Goal: Task Accomplishment & Management: Manage account settings

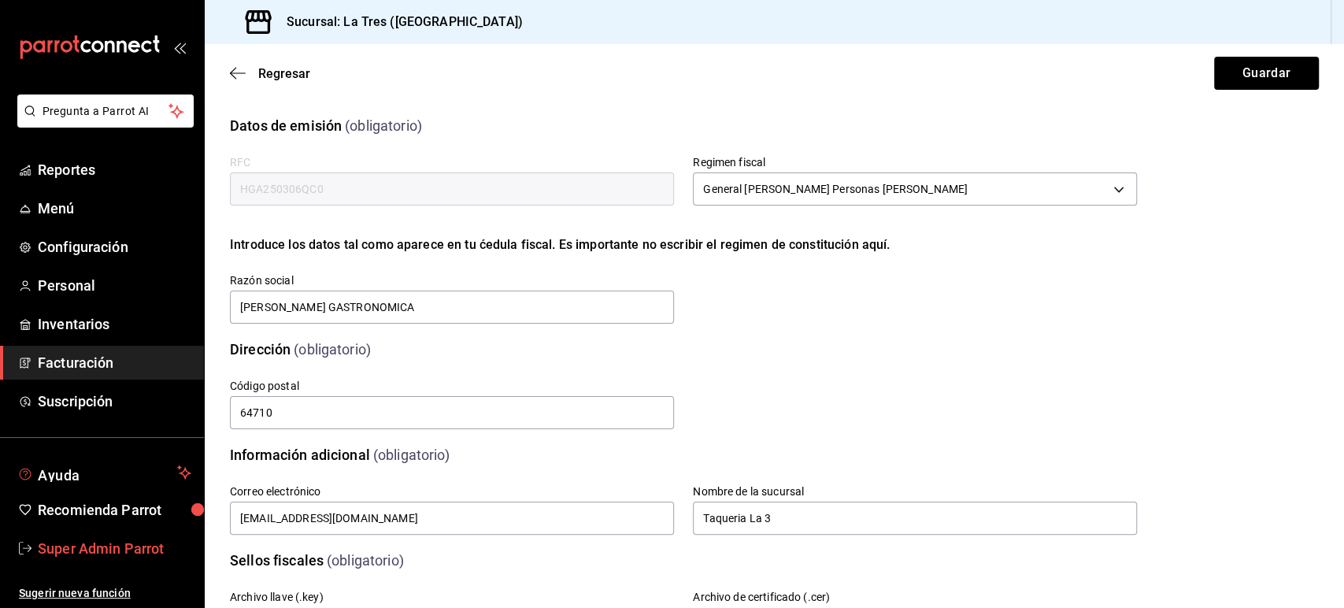
scroll to position [299, 0]
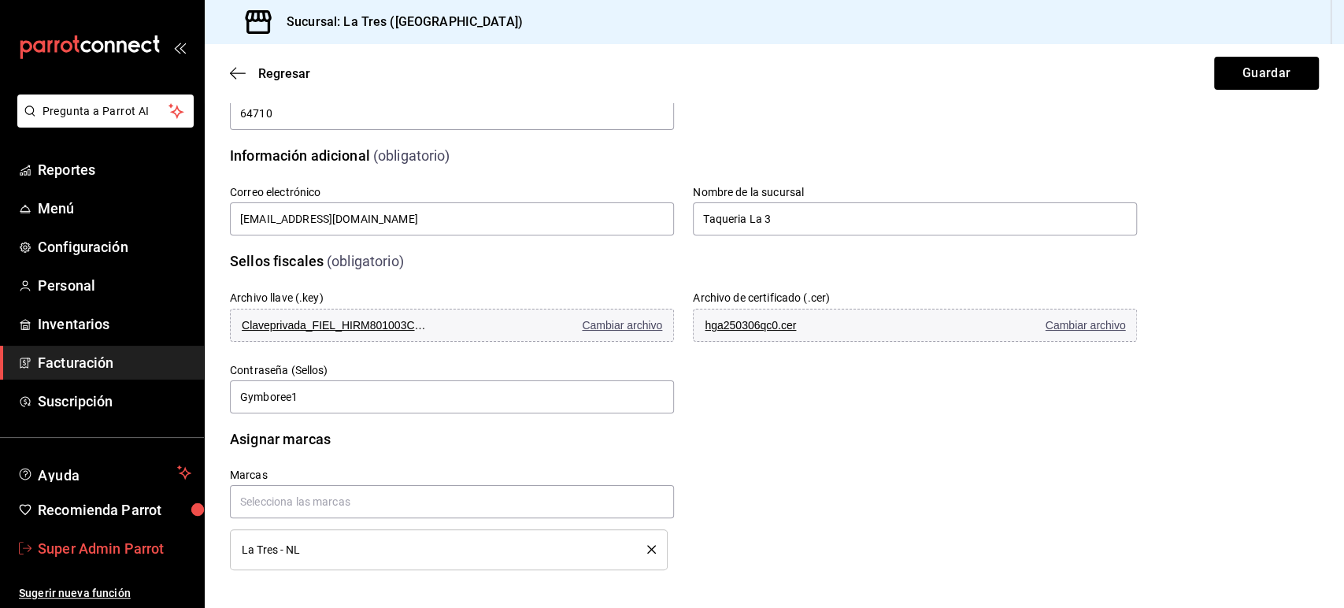
click at [96, 547] on span "Super Admin Parrot" at bounding box center [115, 548] width 154 height 21
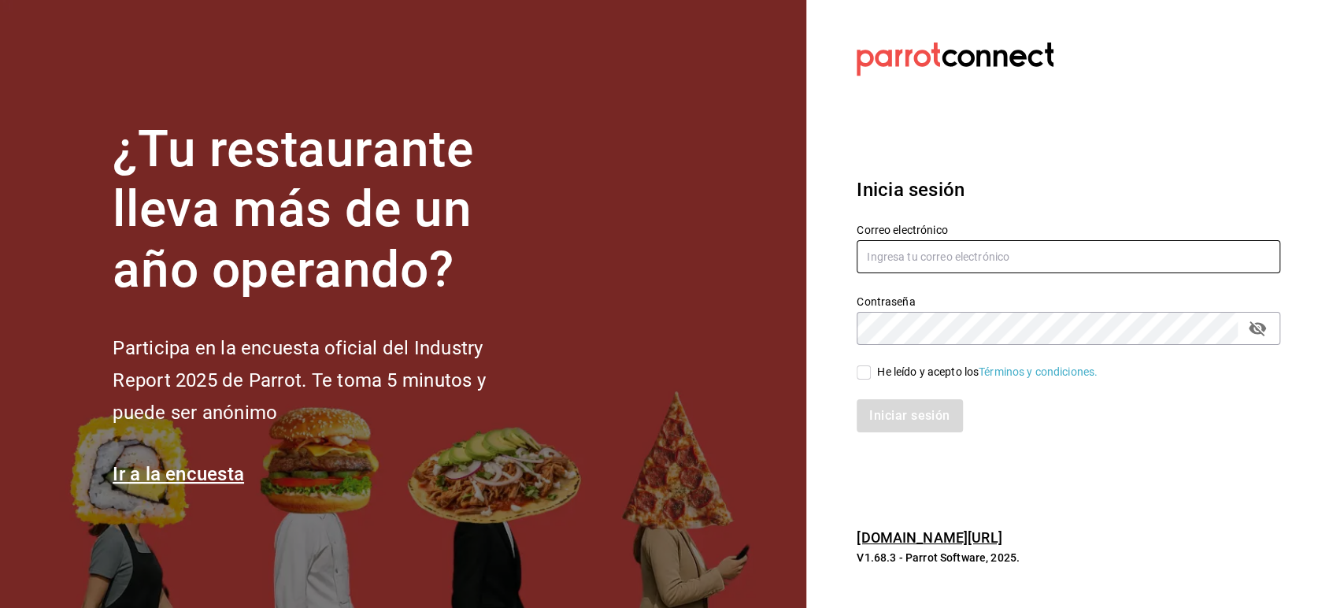
click at [917, 243] on input "text" at bounding box center [1069, 256] width 424 height 33
paste input "[EMAIL_ADDRESS][DOMAIN_NAME]"
type input "[EMAIL_ADDRESS][DOMAIN_NAME]"
click at [868, 370] on input "He leído y acepto los Términos y condiciones." at bounding box center [864, 372] width 14 height 14
checkbox input "true"
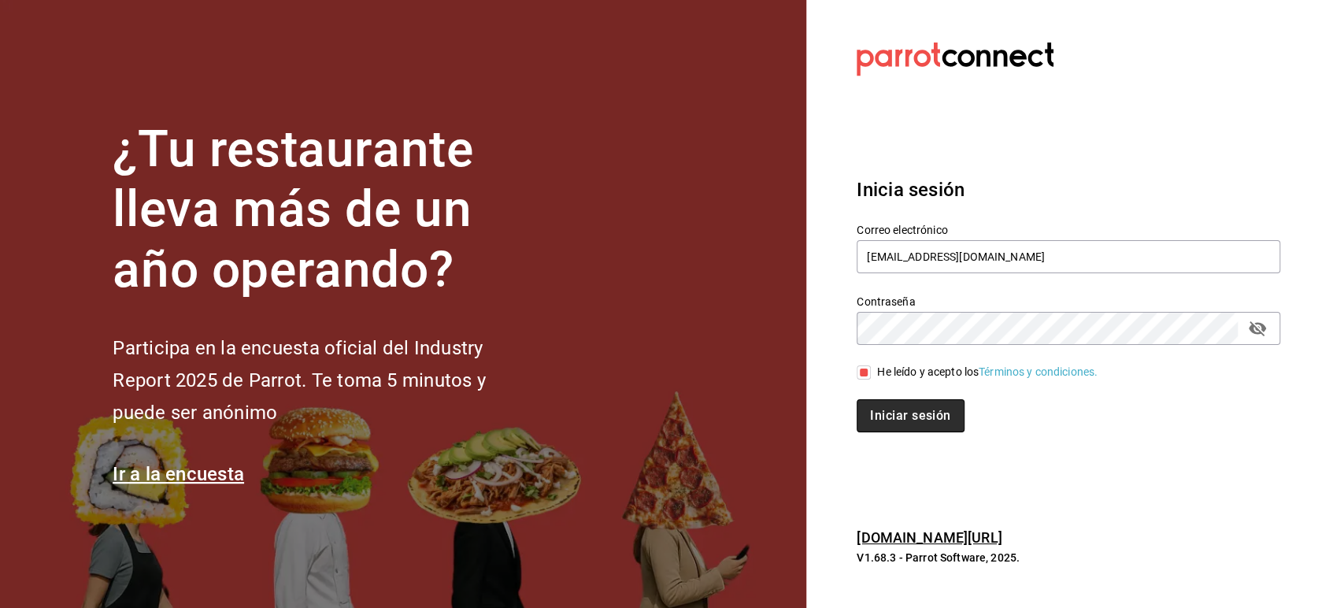
click at [880, 408] on button "Iniciar sesión" at bounding box center [910, 415] width 107 height 33
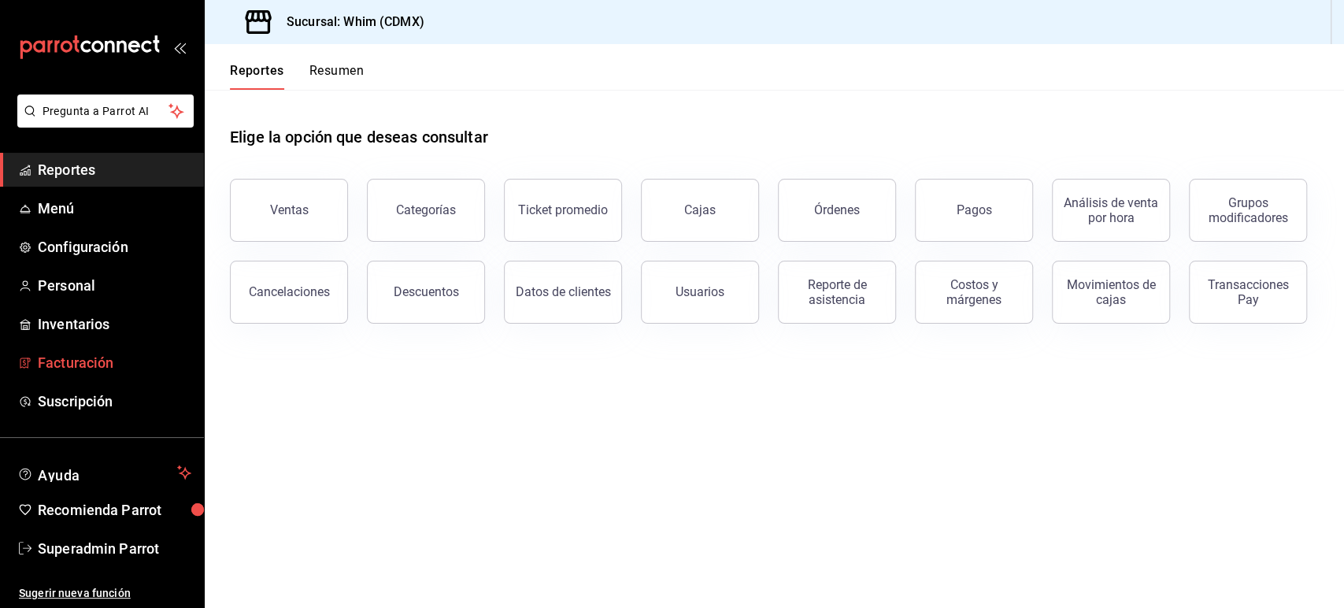
click at [80, 361] on span "Facturación" at bounding box center [115, 362] width 154 height 21
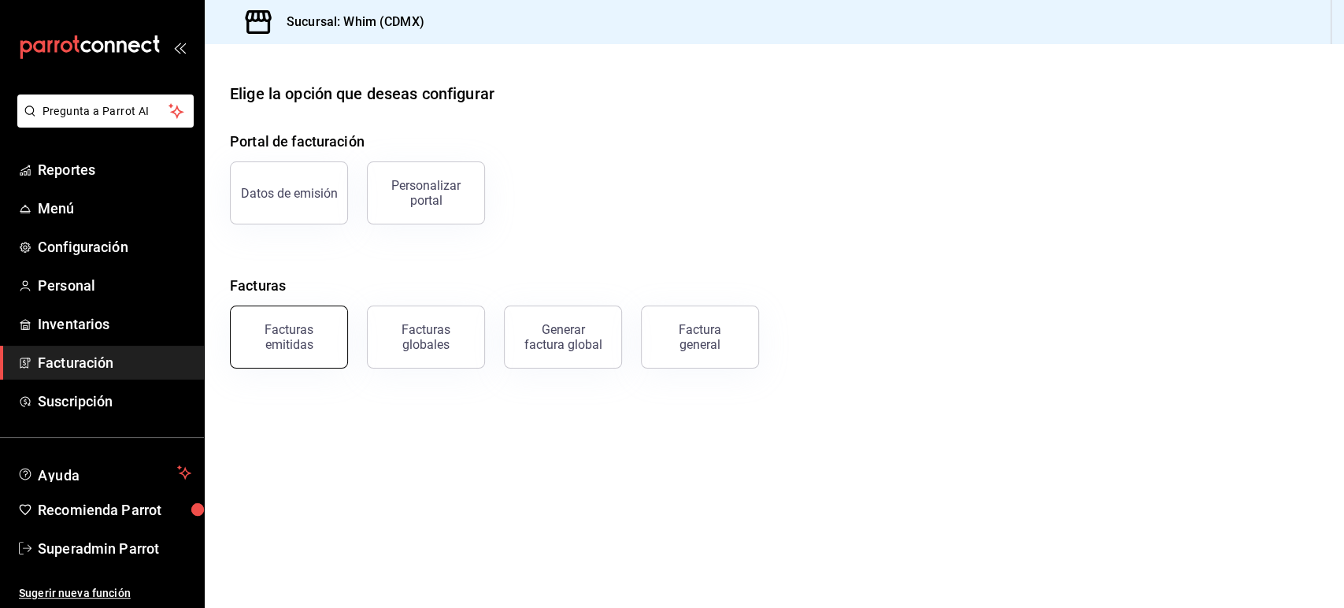
click at [340, 324] on button "Facturas emitidas" at bounding box center [289, 336] width 118 height 63
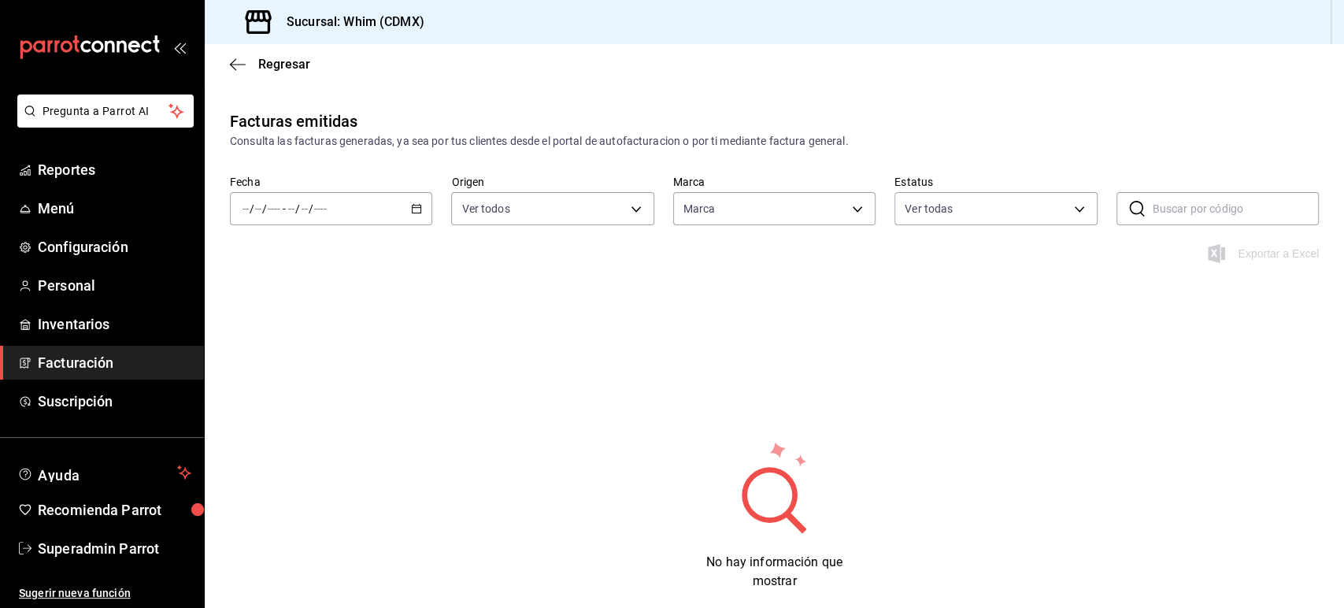
type input "29e4b829-75bc-4c01-81a3-64e24ae3ed98"
click at [411, 209] on icon "button" at bounding box center [416, 208] width 11 height 11
click at [285, 242] on li "Hoy" at bounding box center [304, 256] width 147 height 35
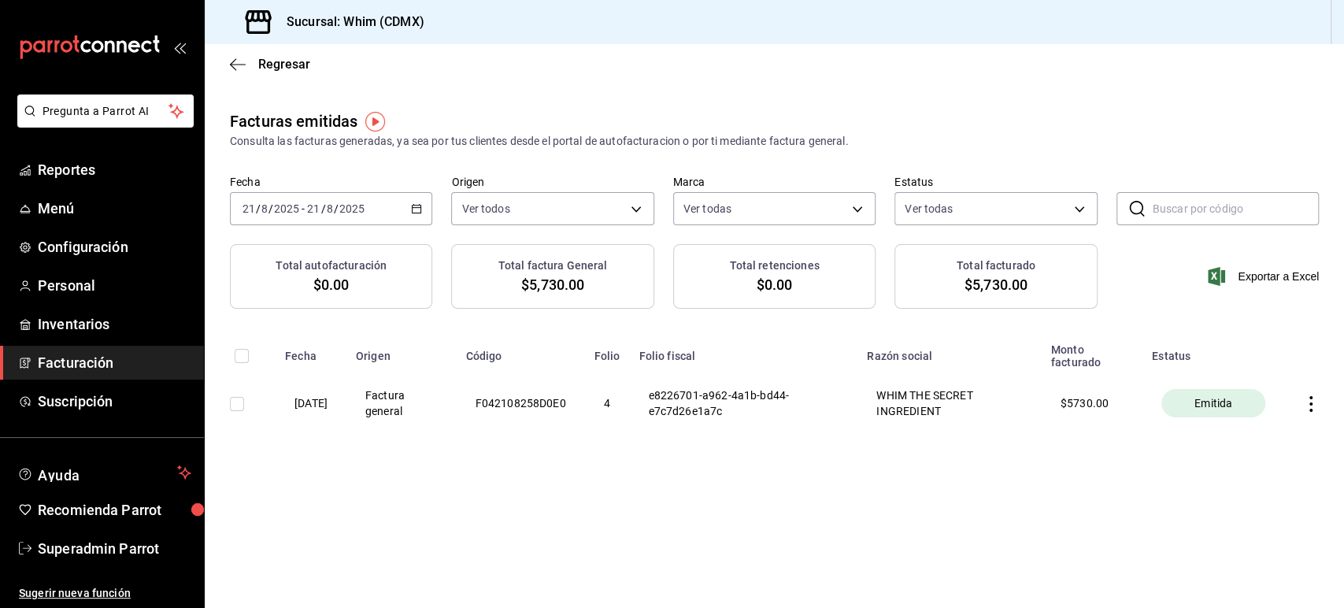
click at [1314, 408] on icon "button" at bounding box center [1311, 404] width 16 height 16
click at [1039, 505] on div at bounding box center [672, 304] width 1344 height 608
click at [1308, 407] on icon "button" at bounding box center [1311, 404] width 16 height 16
click at [1242, 435] on li "Cancelar factura" at bounding box center [1249, 445] width 139 height 38
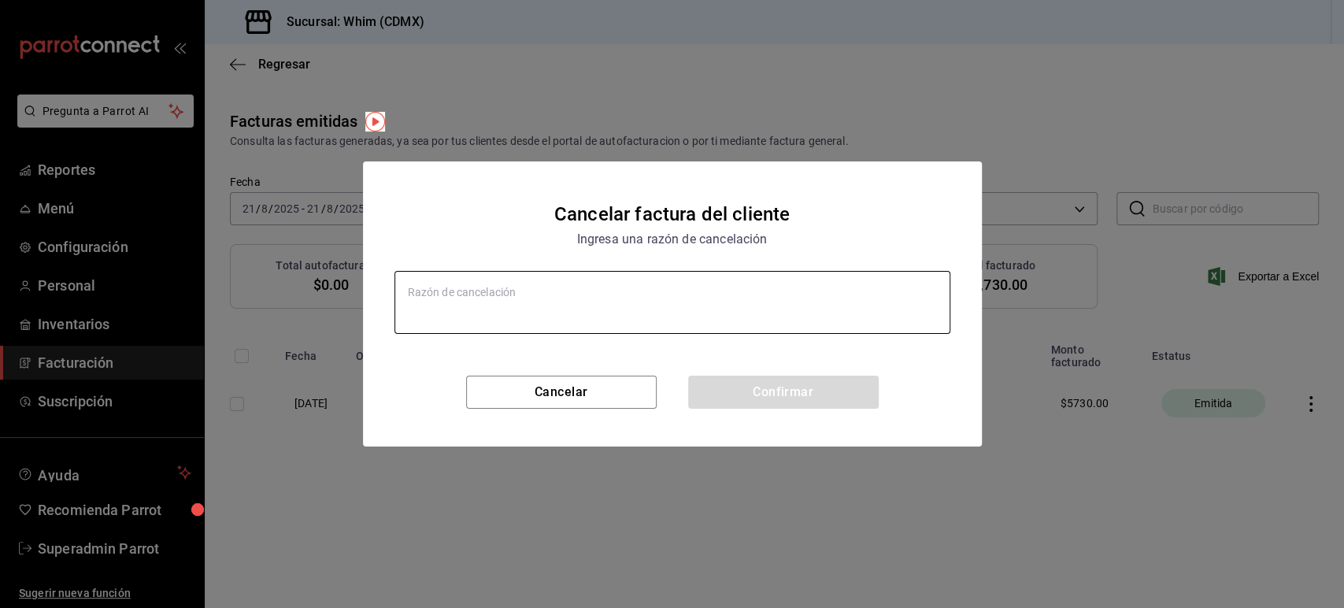
click at [532, 301] on textarea at bounding box center [672, 302] width 556 height 63
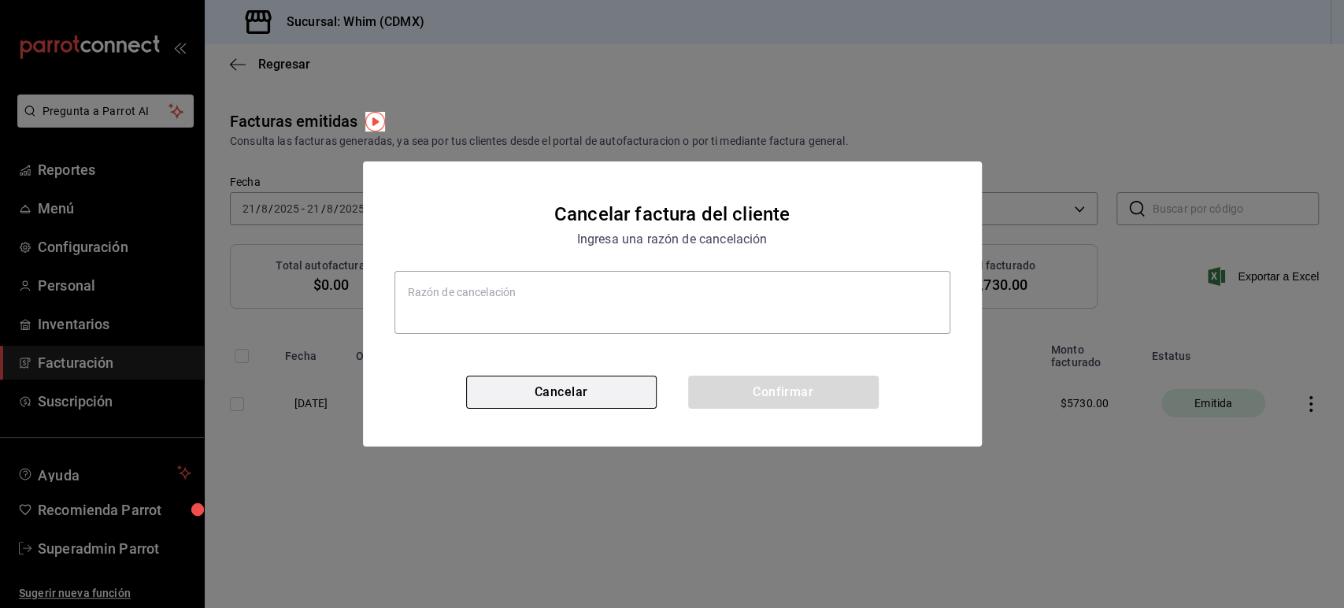
click at [541, 389] on button "Cancelar" at bounding box center [561, 392] width 191 height 33
type textarea "x"
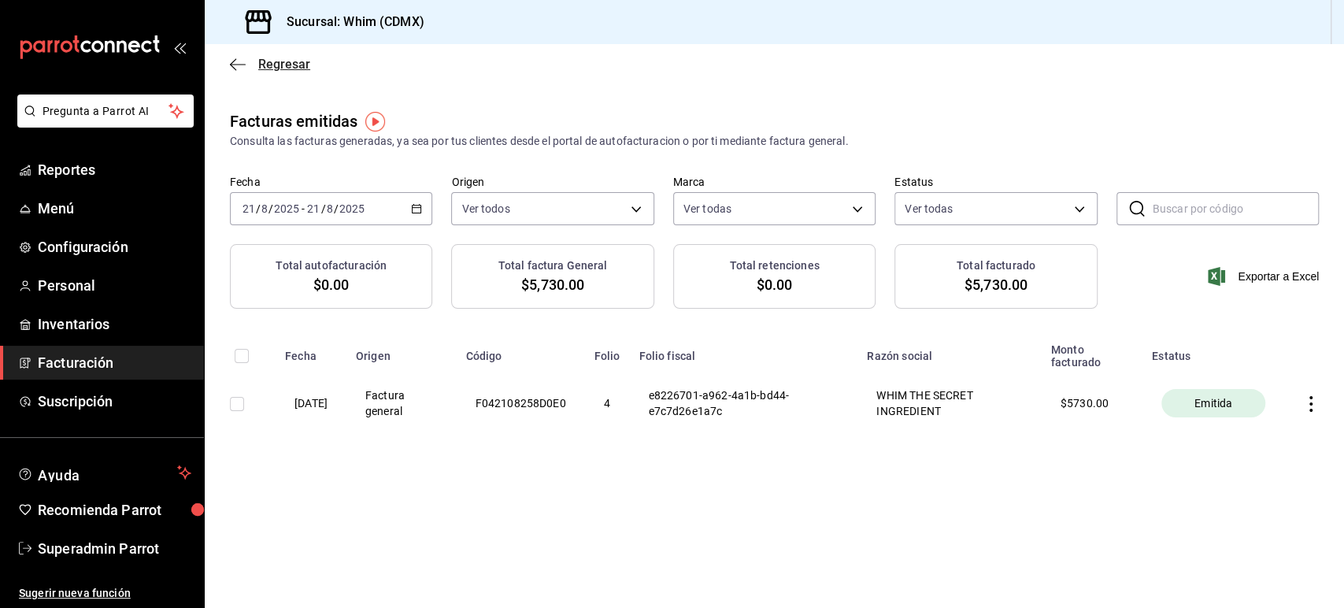
click at [238, 70] on icon "button" at bounding box center [238, 64] width 16 height 14
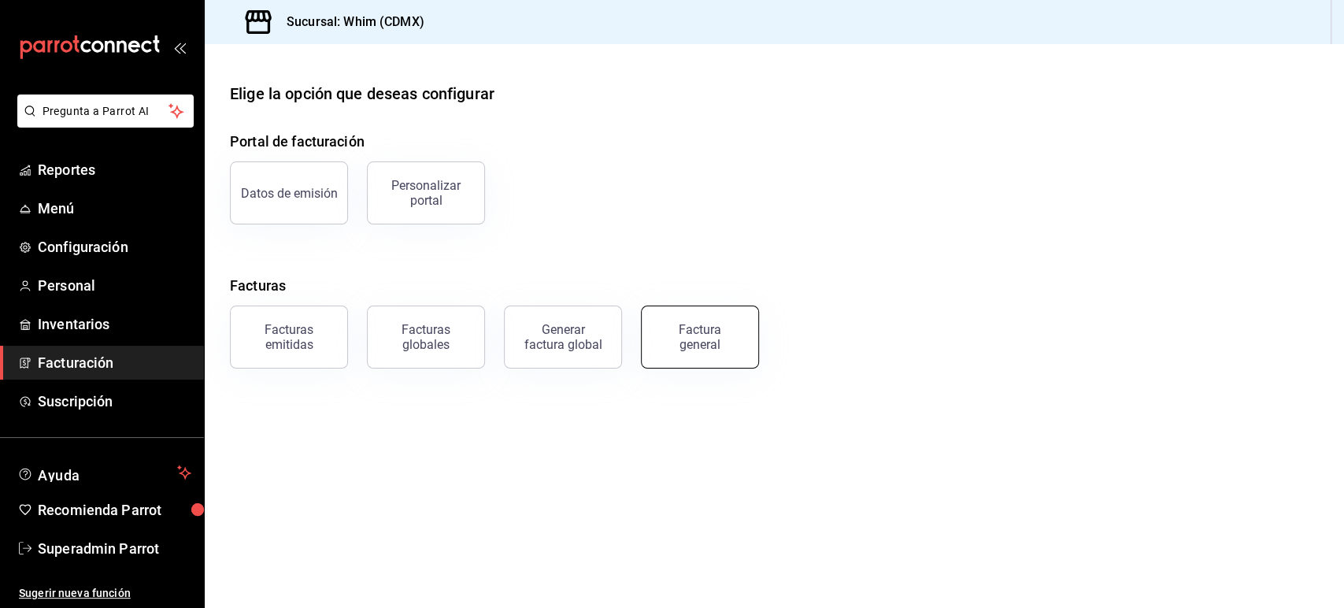
click at [683, 353] on button "Factura general" at bounding box center [700, 336] width 118 height 63
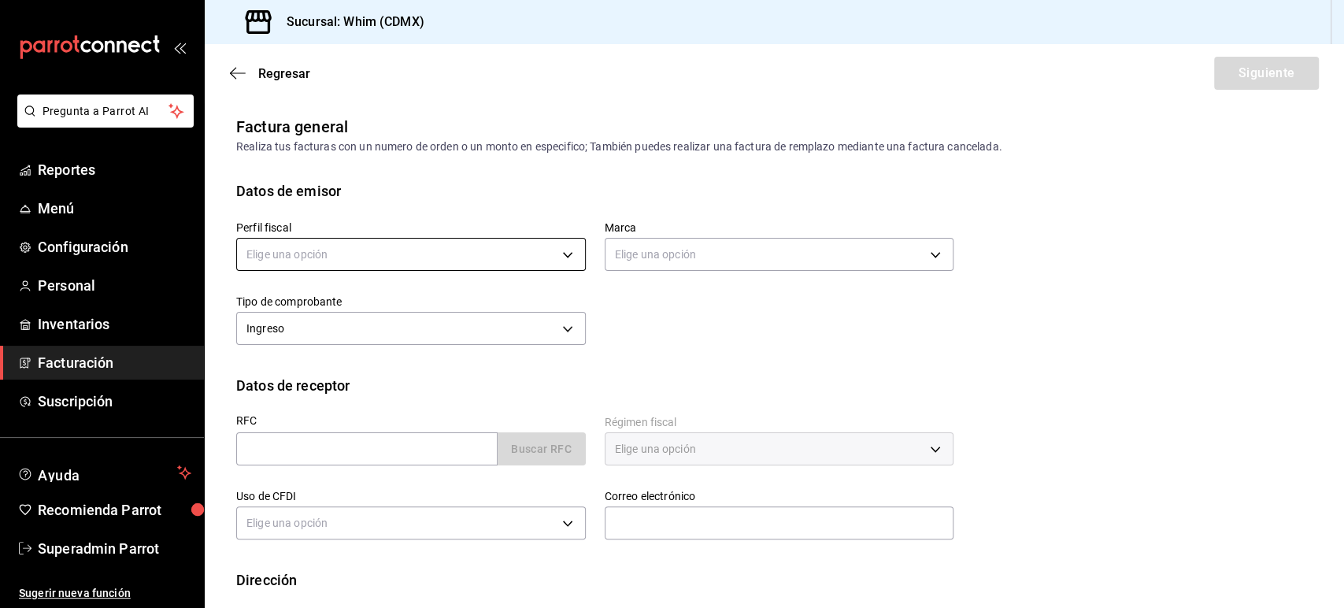
click at [319, 253] on body "Pregunta a Parrot AI Reportes Menú Configuración Personal Inventarios Facturaci…" at bounding box center [672, 304] width 1344 height 608
click at [245, 72] on div at bounding box center [672, 304] width 1344 height 608
click at [239, 72] on icon "button" at bounding box center [238, 73] width 16 height 14
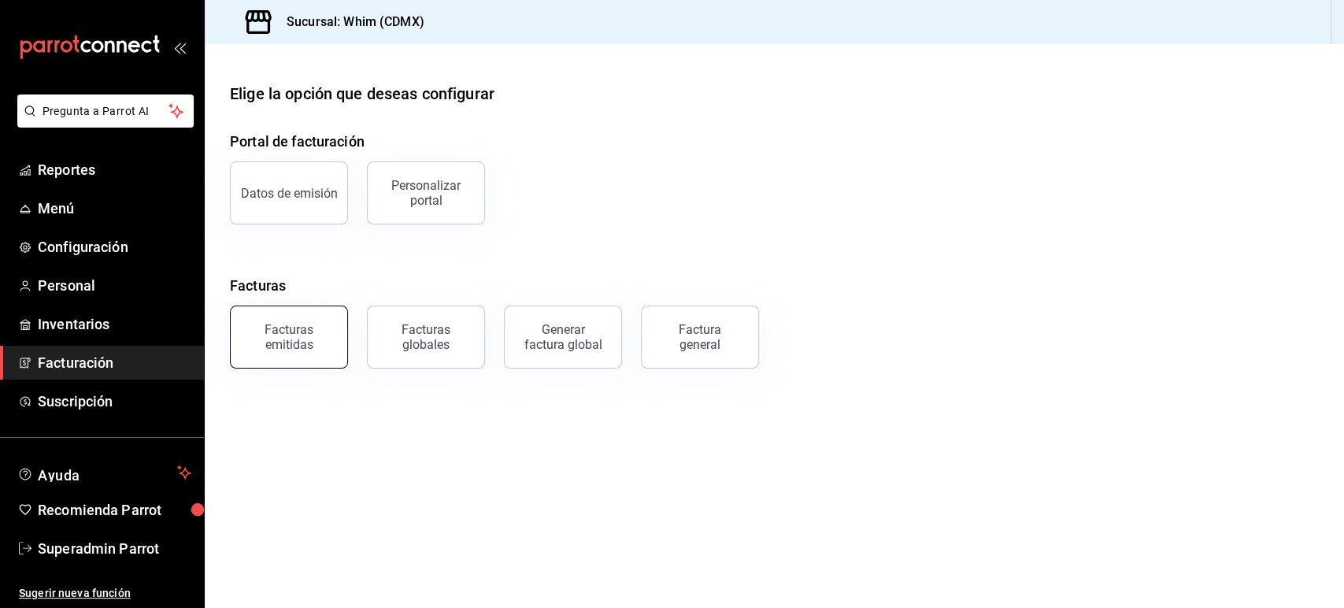
click at [309, 358] on button "Facturas emitidas" at bounding box center [289, 336] width 118 height 63
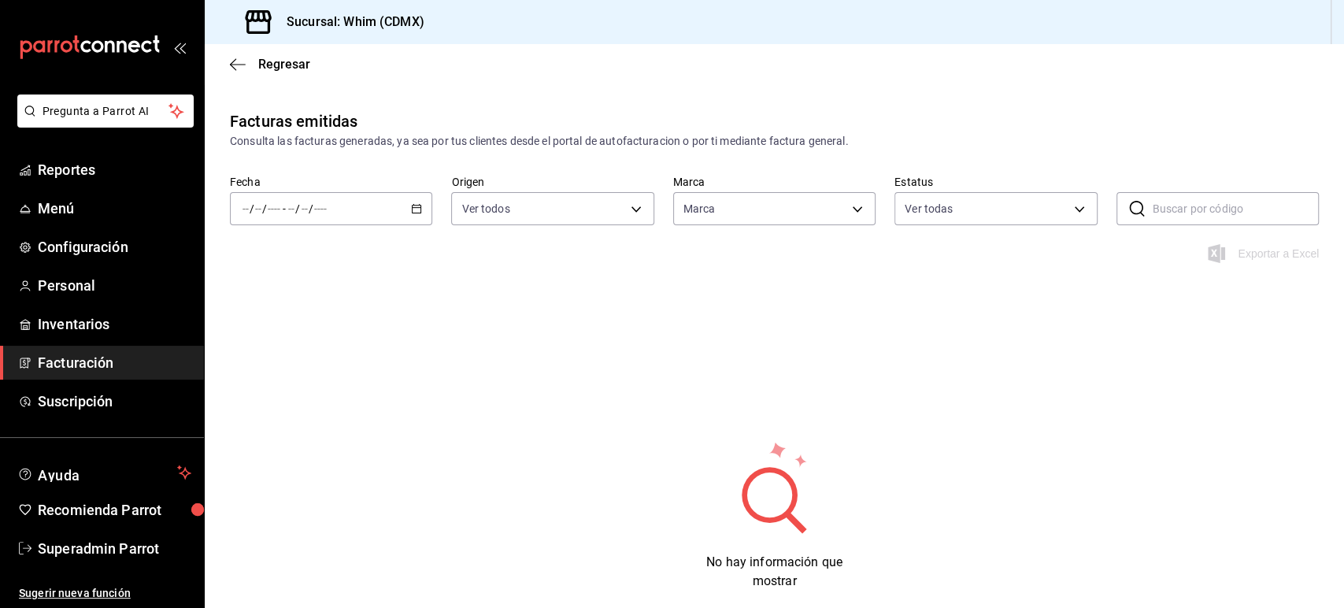
type input "29e4b829-75bc-4c01-81a3-64e24ae3ed98"
click at [418, 213] on \(Stroke\) "button" at bounding box center [416, 209] width 9 height 9
click at [321, 261] on span "Hoy" at bounding box center [304, 256] width 122 height 17
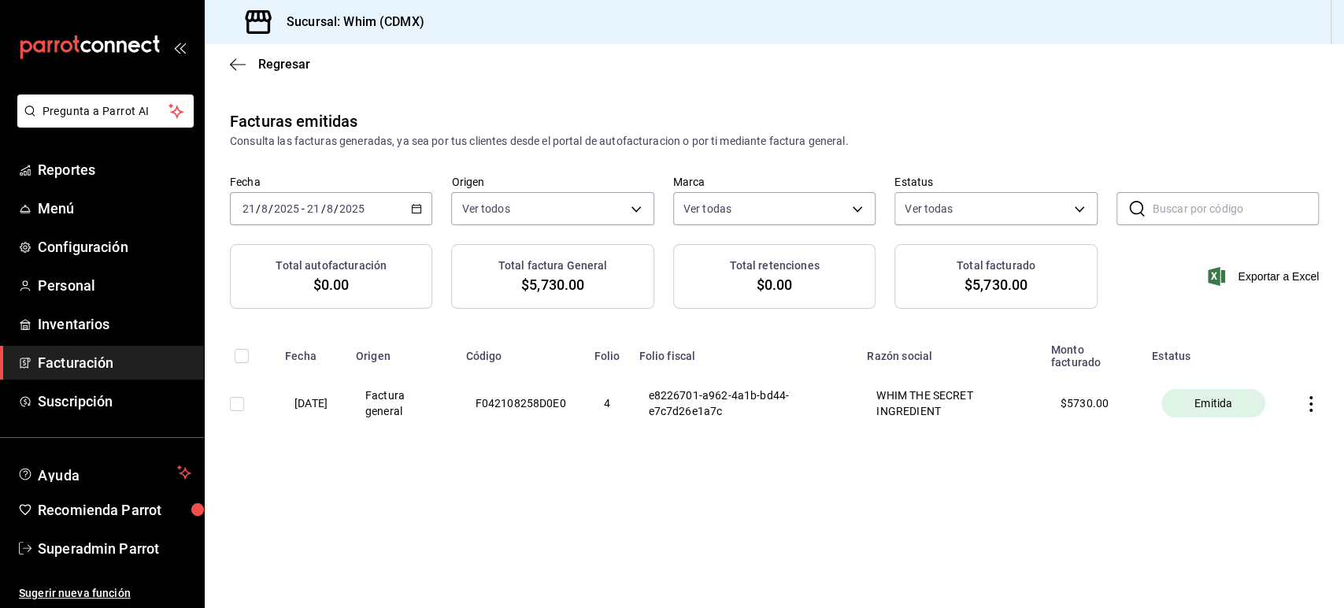
click at [565, 405] on th "F042108258D0E0" at bounding box center [521, 402] width 128 height 69
click at [592, 477] on div "Facturas emitidas Consulta las facturas generadas, ya sea por tus clientes desd…" at bounding box center [774, 304] width 1139 height 391
click at [1308, 408] on icon "button" at bounding box center [1311, 404] width 16 height 16
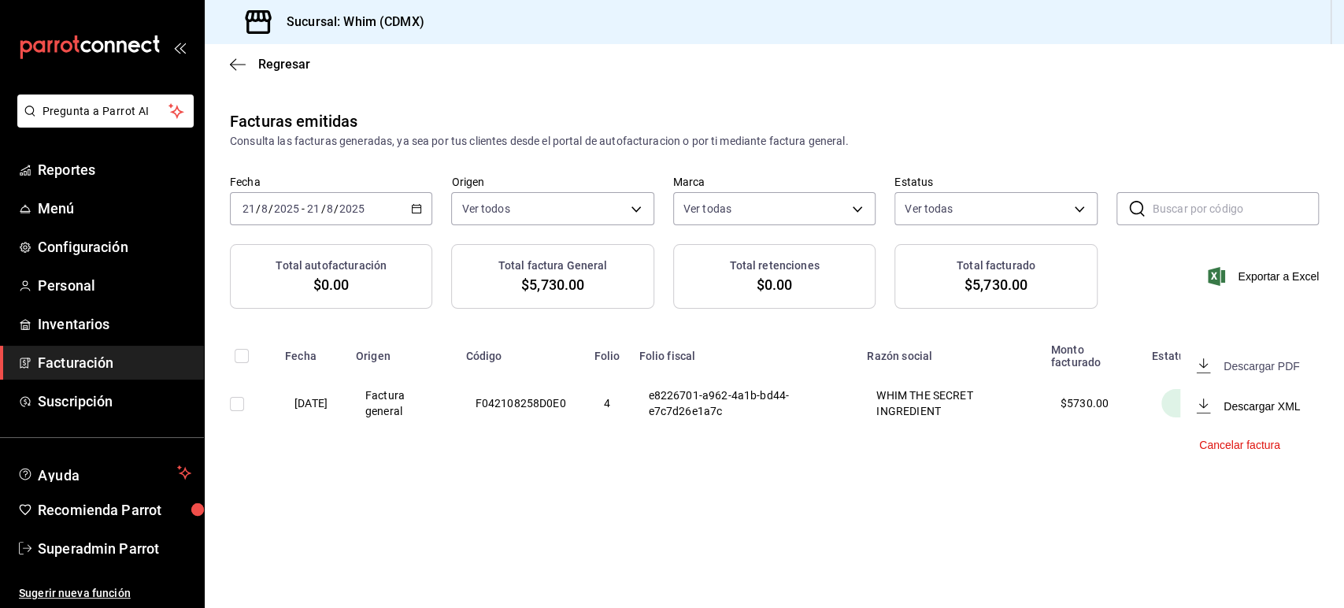
click at [1238, 363] on div "Descargar PDF" at bounding box center [1262, 366] width 76 height 13
click at [802, 490] on div "Facturas emitidas Consulta las facturas generadas, ya sea por tus clientes desd…" at bounding box center [774, 304] width 1139 height 391
click at [242, 65] on icon "button" at bounding box center [238, 64] width 16 height 14
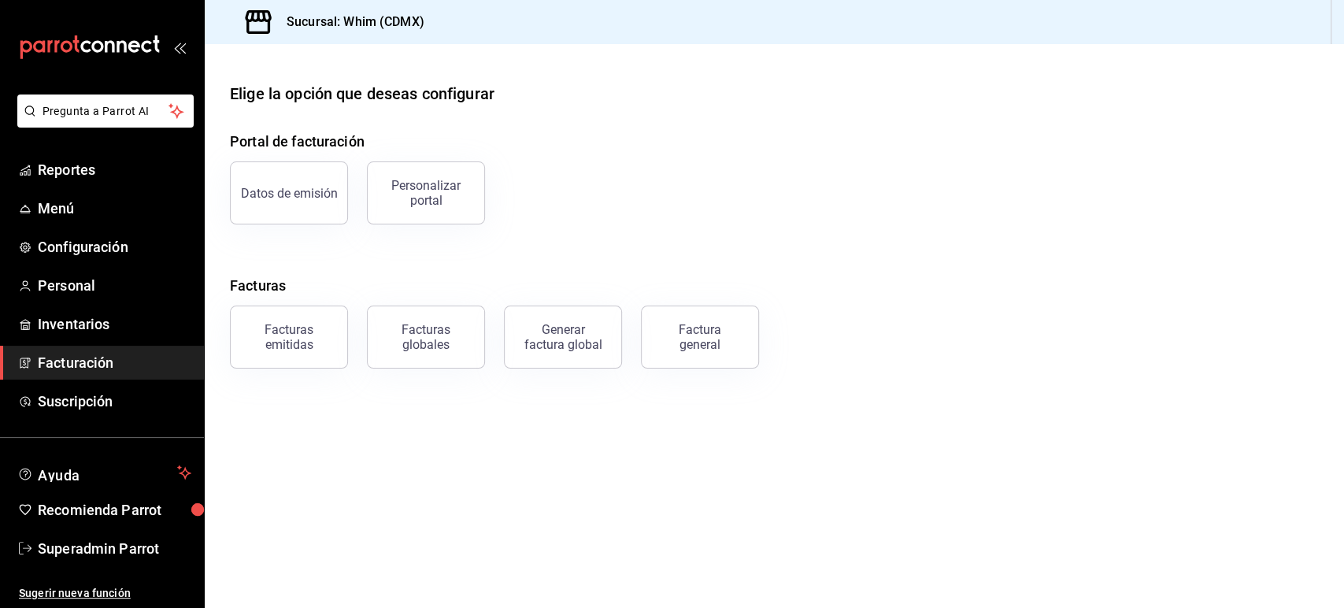
click at [441, 502] on main "Elige la opción que deseas configurar Portal de facturación Datos de emisión Pe…" at bounding box center [774, 326] width 1139 height 564
click at [296, 339] on div "Facturas emitidas" at bounding box center [289, 337] width 98 height 30
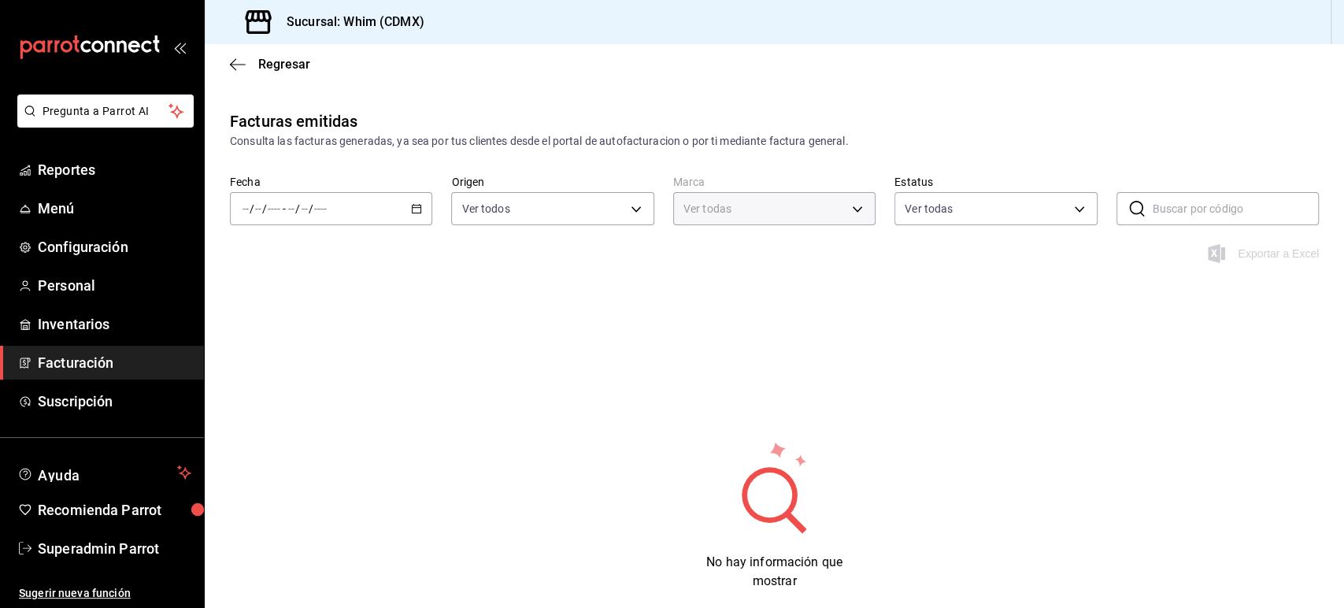
type input "29e4b829-75bc-4c01-81a3-64e24ae3ed98"
click at [413, 213] on icon "button" at bounding box center [416, 208] width 11 height 11
click at [322, 240] on li "Hoy" at bounding box center [304, 256] width 147 height 35
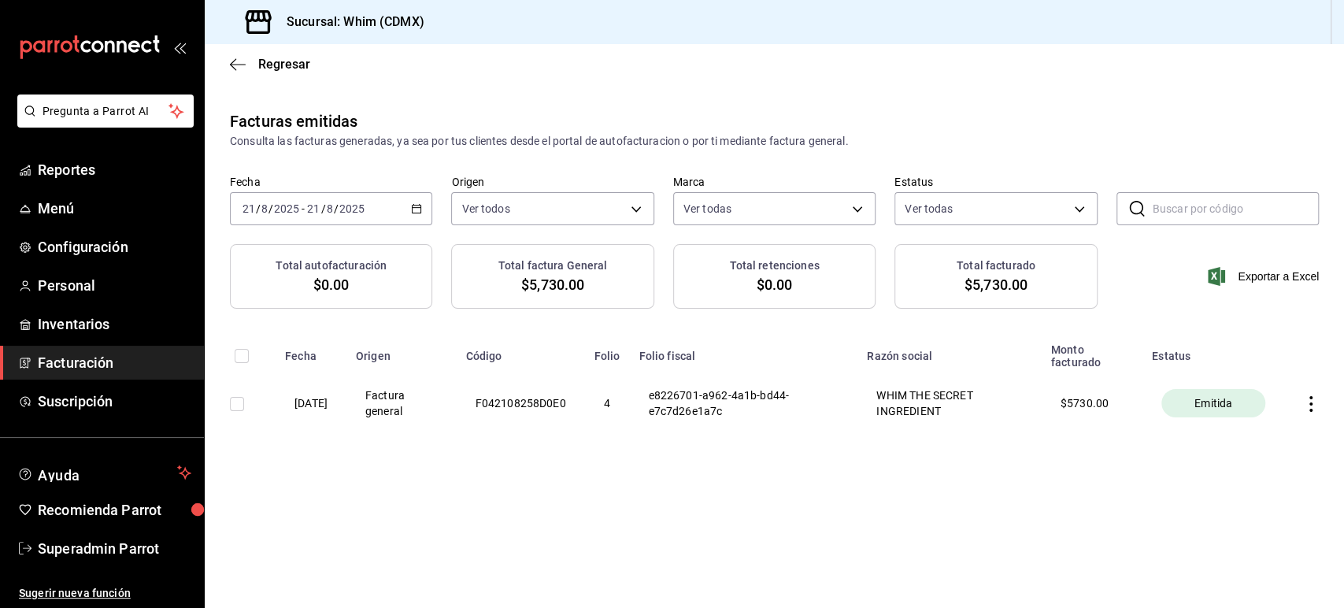
click at [899, 496] on div "Facturas emitidas Consulta las facturas generadas, ya sea por tus clientes desd…" at bounding box center [774, 304] width 1139 height 391
click at [1315, 408] on icon "button" at bounding box center [1311, 404] width 16 height 16
click at [1224, 442] on div "Cancelar factura" at bounding box center [1239, 445] width 81 height 13
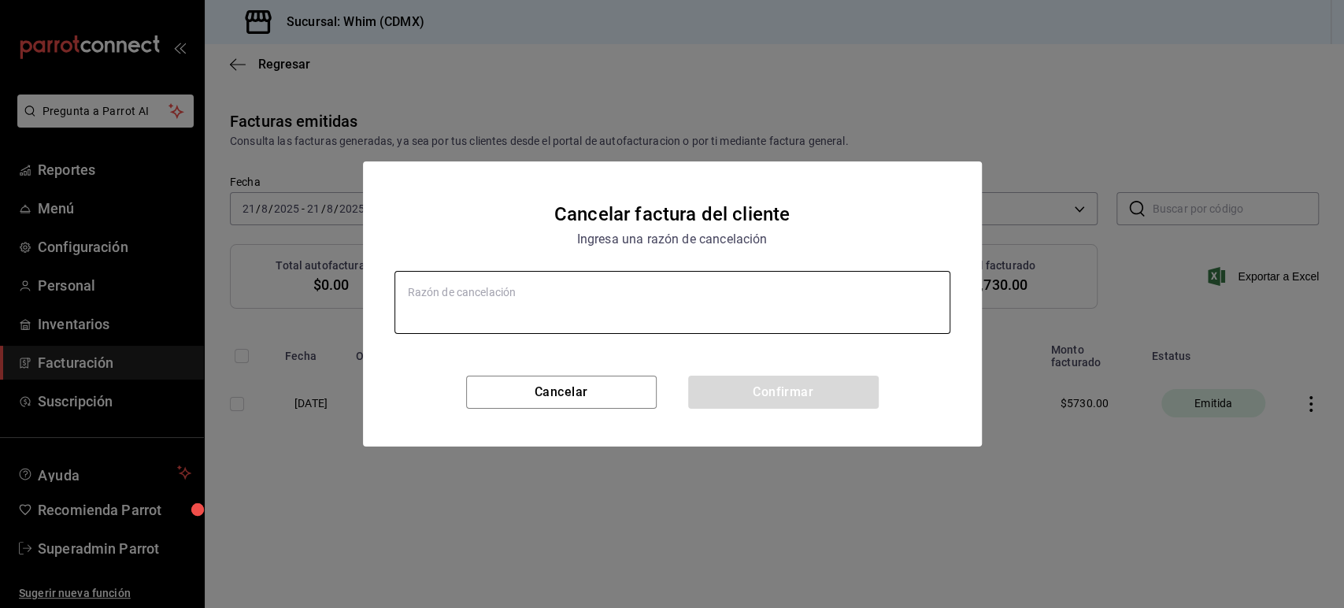
type textarea "x"
click at [620, 291] on textarea at bounding box center [672, 302] width 556 height 63
type textarea "C"
type textarea "x"
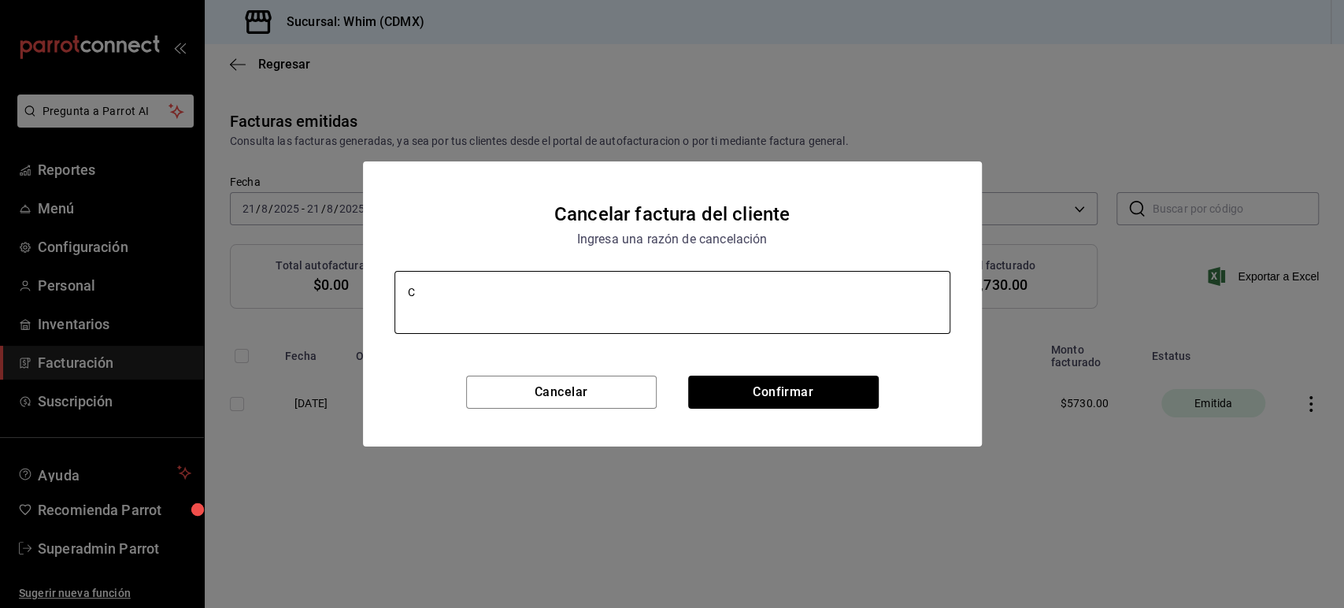
type textarea "x"
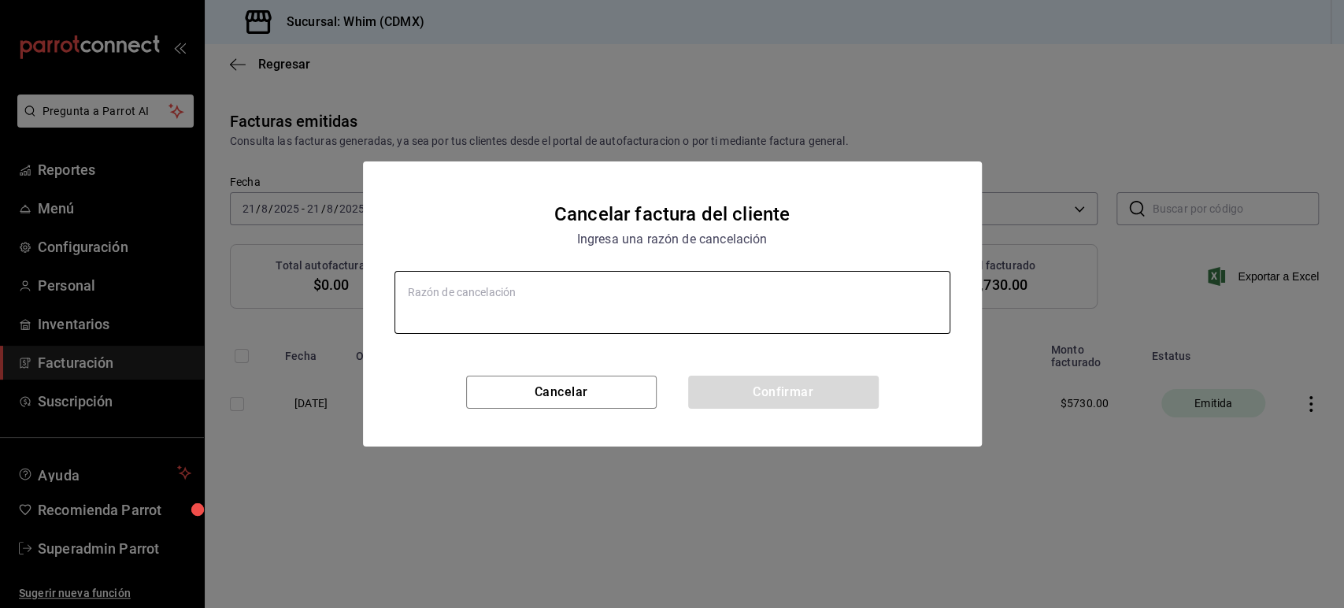
type textarea "F"
type textarea "x"
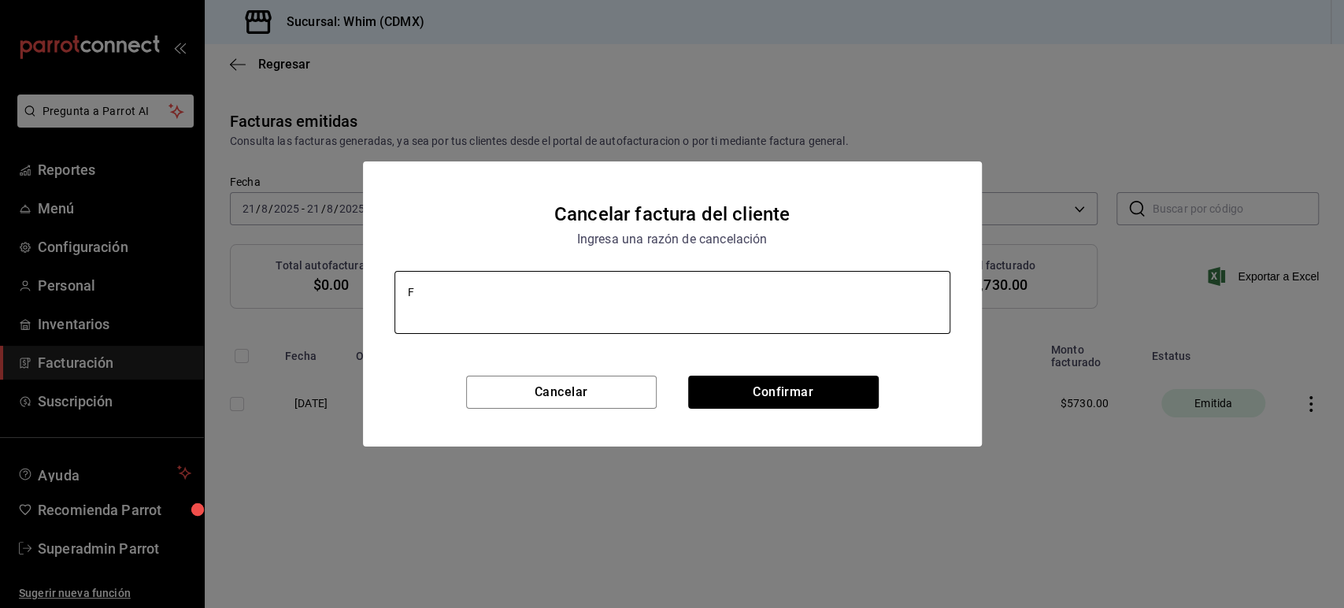
type textarea "Fa"
type textarea "x"
type textarea "Fac"
type textarea "x"
type textarea "Fact"
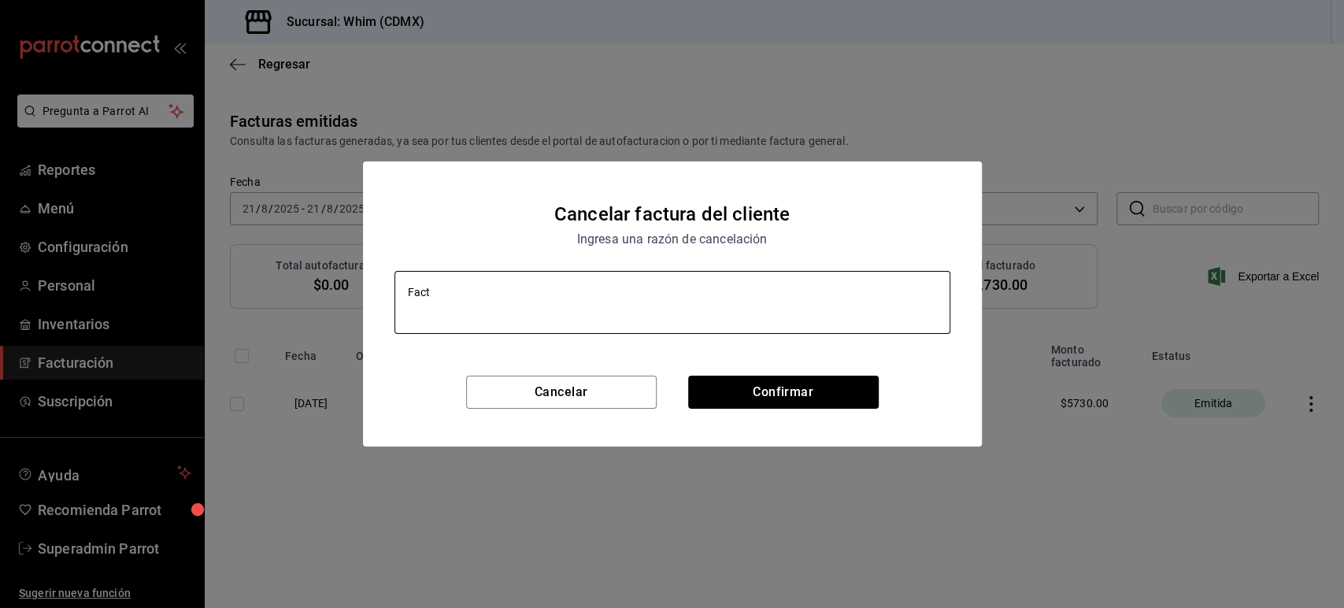
type textarea "x"
type textarea "Factu"
type textarea "x"
type textarea "Factur"
type textarea "x"
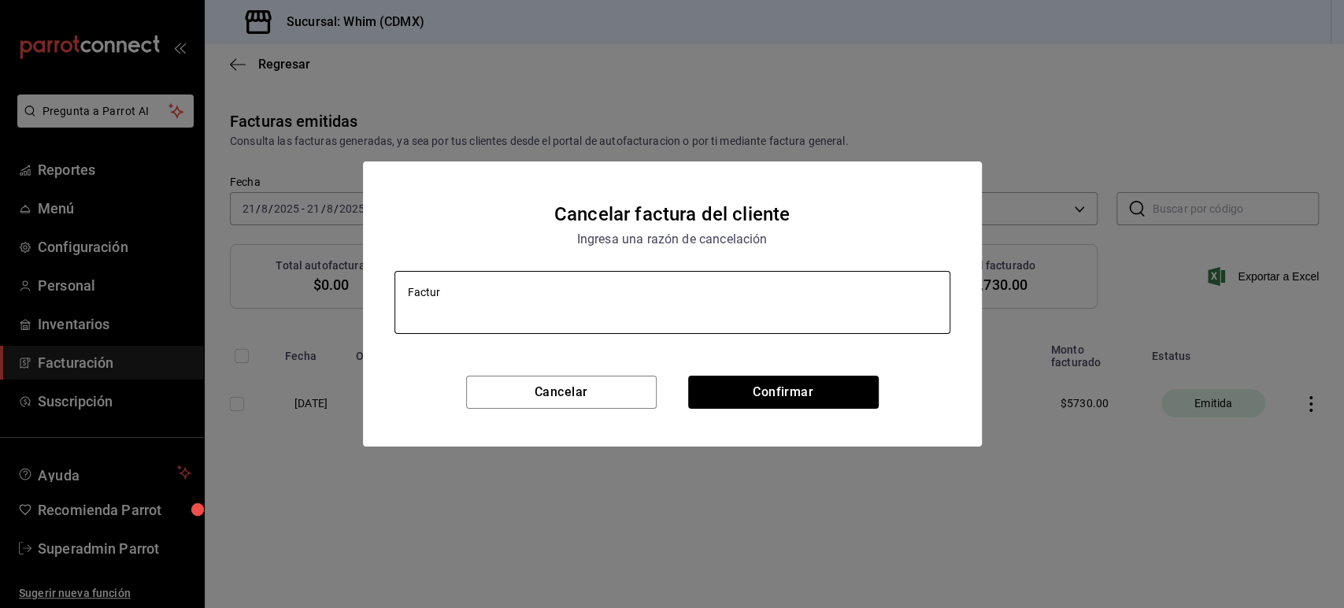
type textarea "Factura"
type textarea "x"
type textarea "Factura"
type textarea "x"
type textarea "Factura c"
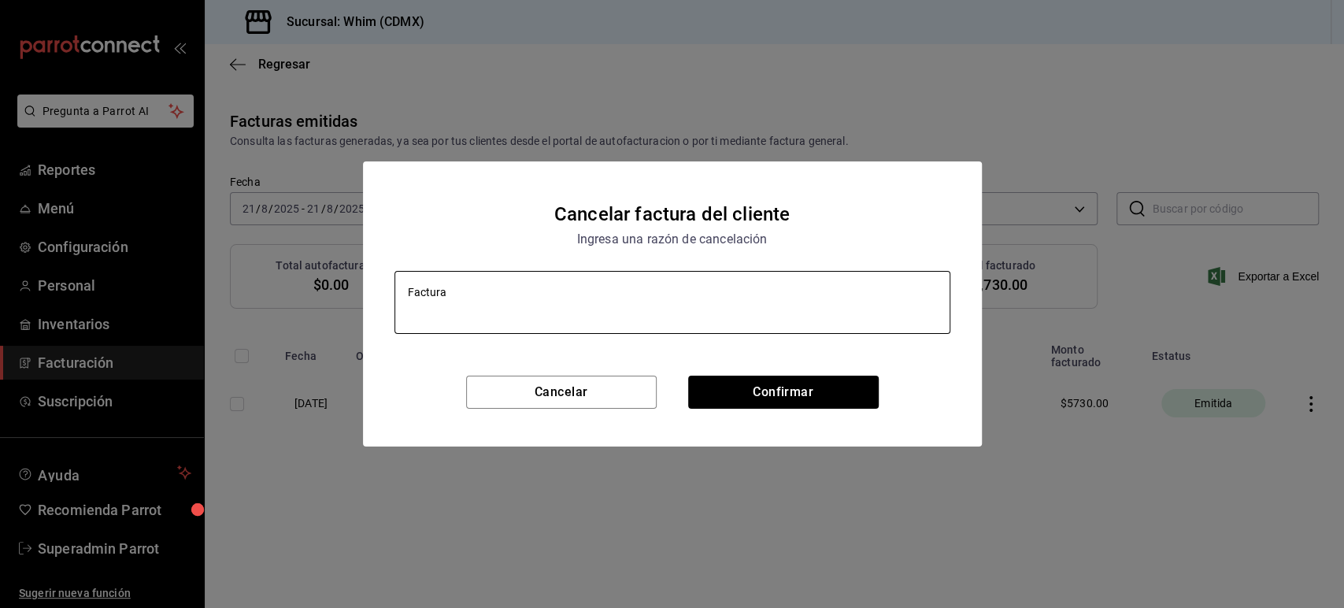
type textarea "x"
type textarea "Factura co"
type textarea "x"
type textarea "Factura con"
type textarea "x"
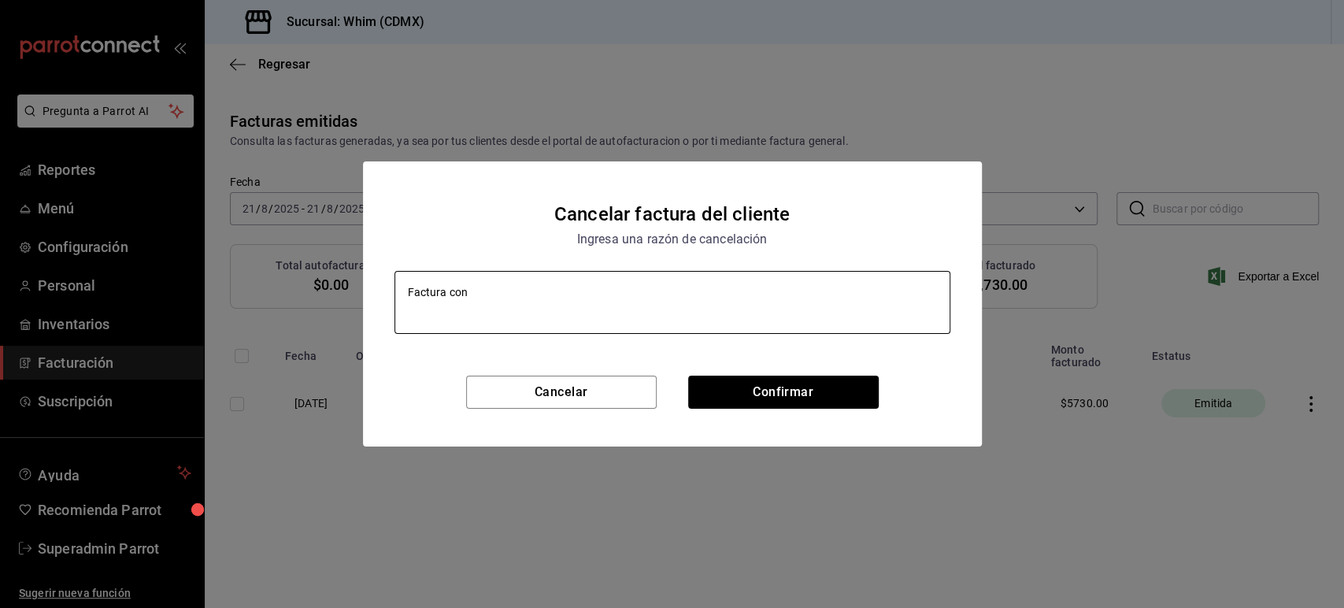
type textarea "Factura con"
type textarea "x"
type textarea "Factura con E"
type textarea "x"
type textarea "Factura con Er"
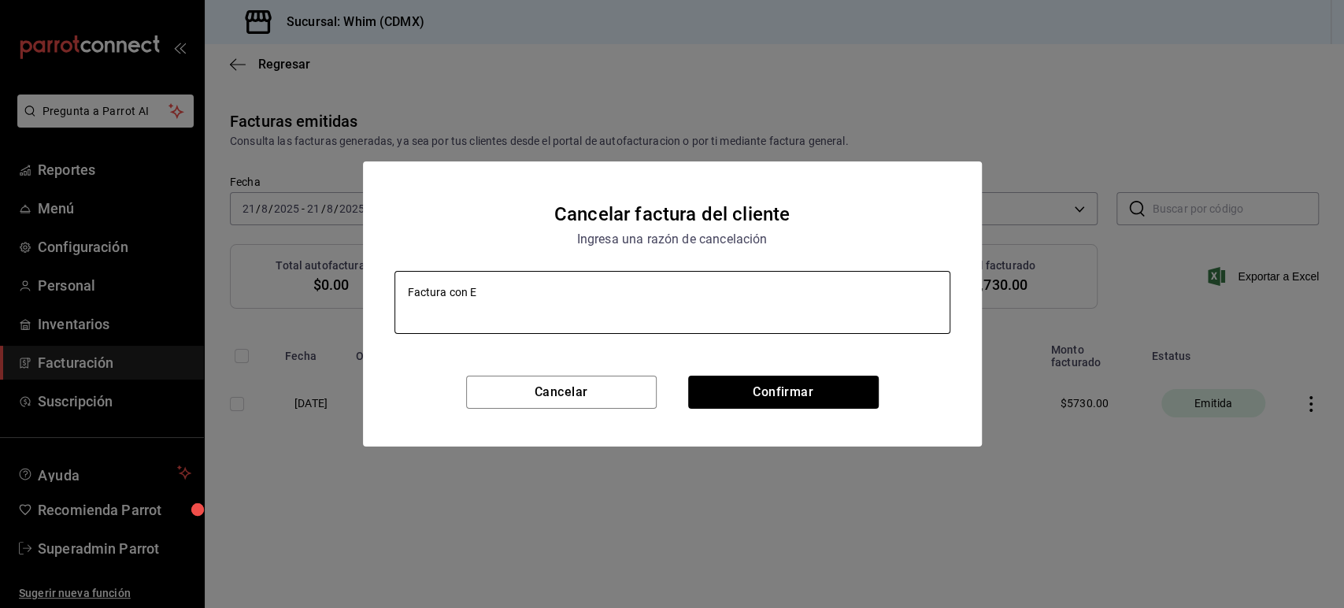
type textarea "x"
type textarea "Factura con Err"
type textarea "x"
type textarea "Factura con Erro"
type textarea "x"
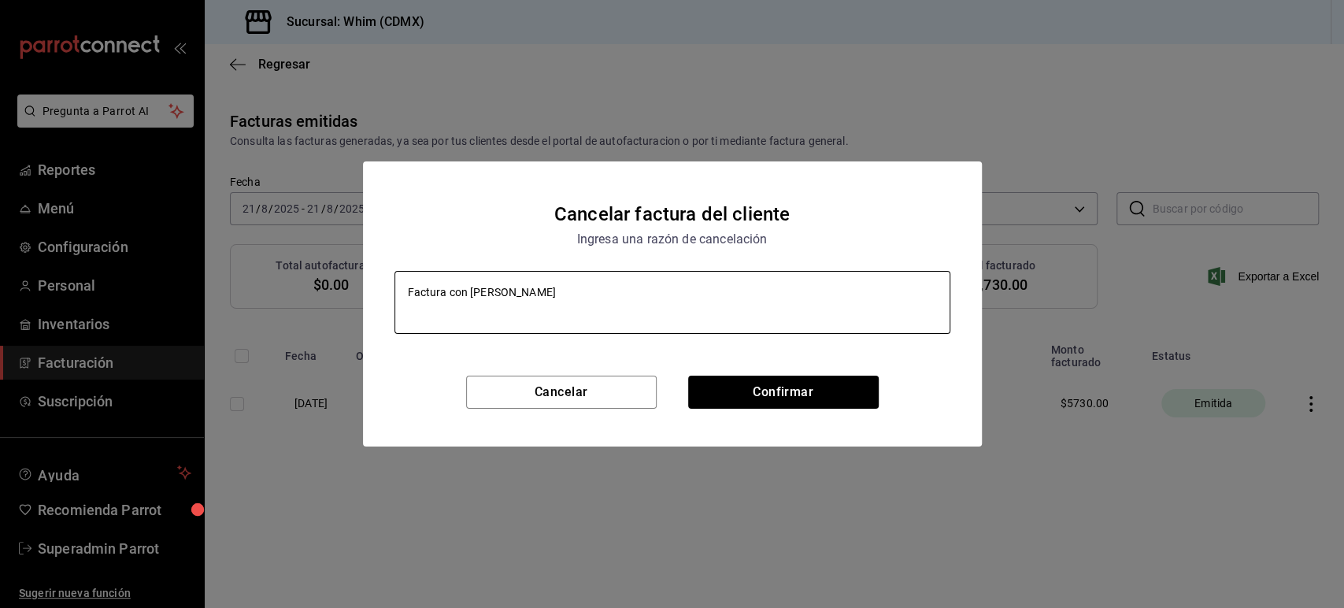
type textarea "Factura con Error"
type textarea "x"
type textarea "Factura con Errore"
type textarea "x"
type textarea "Factura con Errore s"
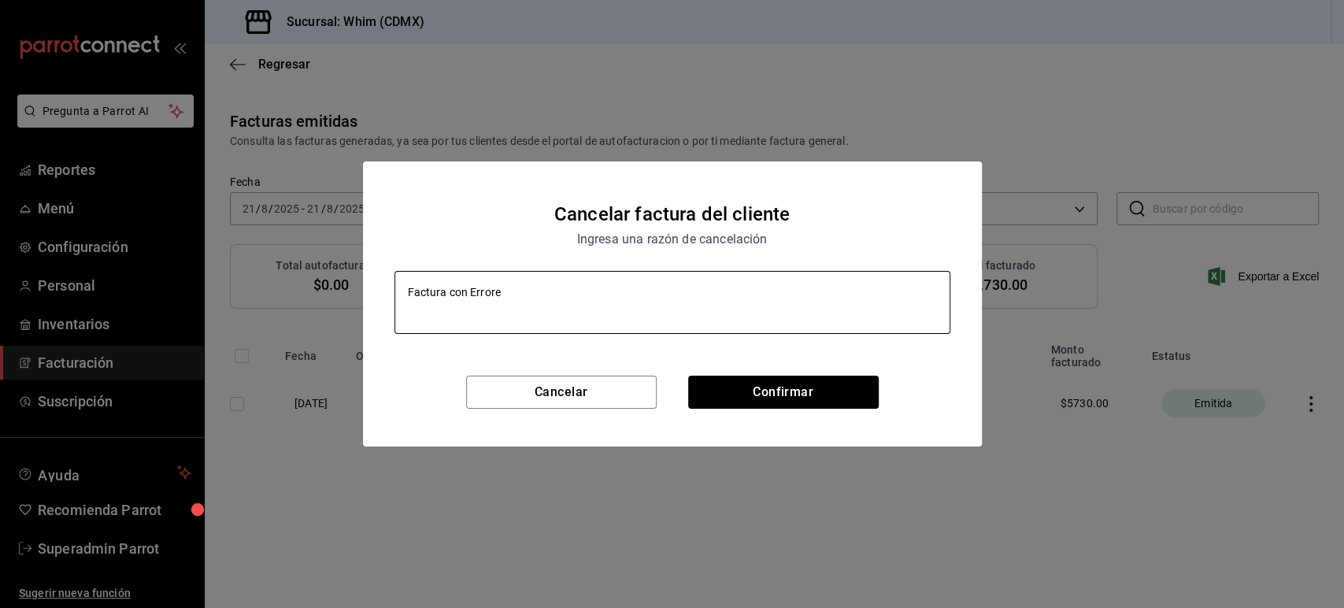
type textarea "x"
type textarea "Factura con Errore"
type textarea "x"
type textarea "Factura con Errore"
type textarea "x"
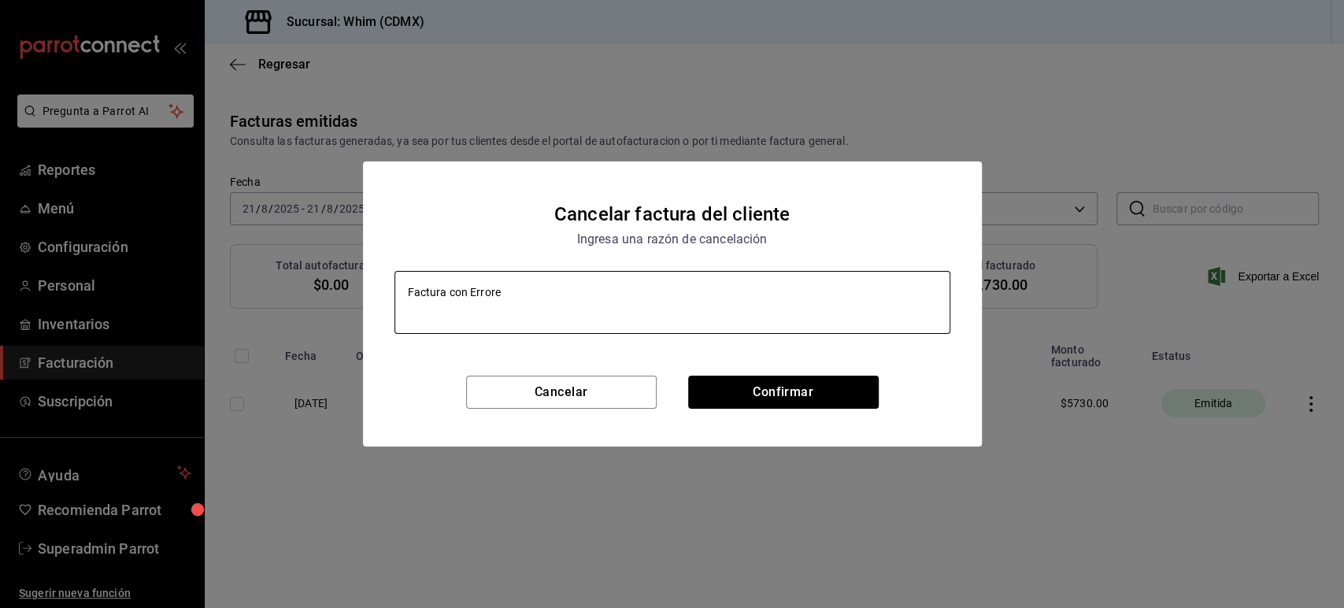
type textarea "Factura con Errores"
type textarea "x"
type textarea "Factura con Errores"
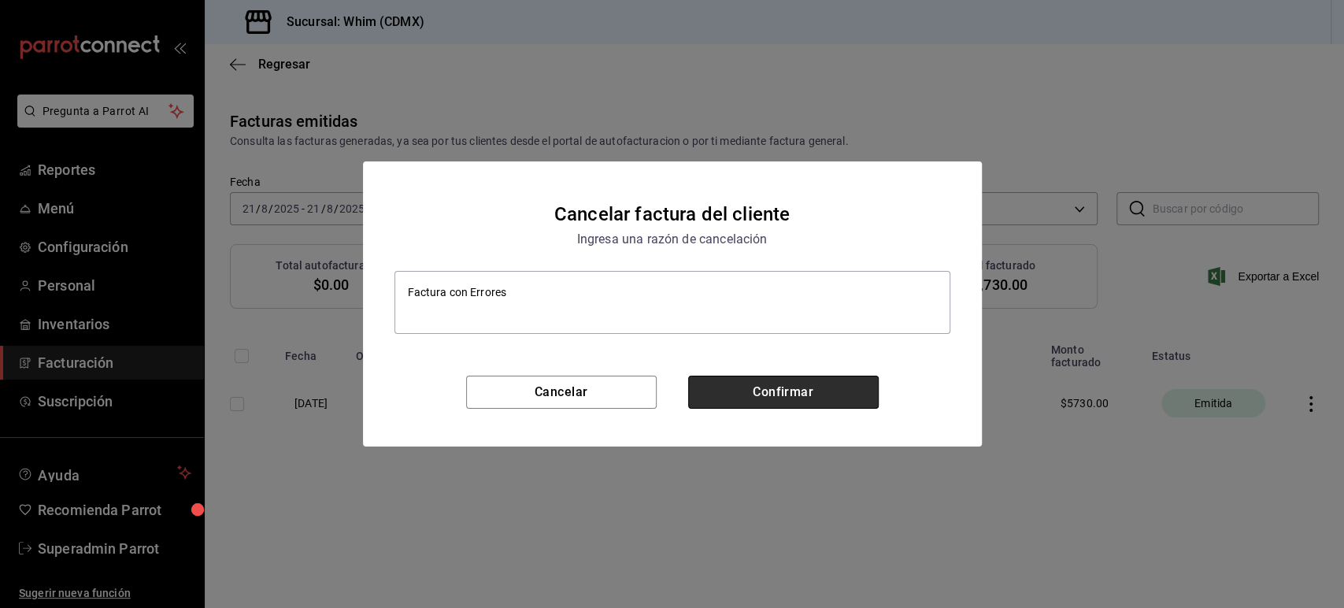
click at [735, 395] on button "Confirmar" at bounding box center [783, 392] width 191 height 33
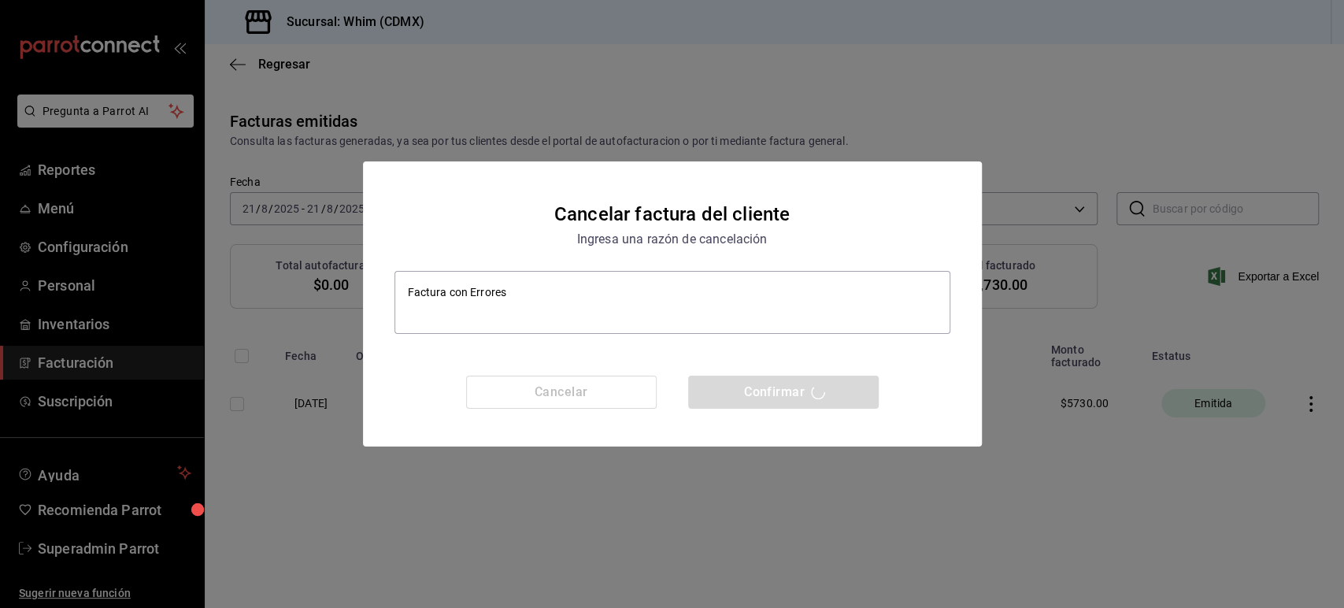
type textarea "x"
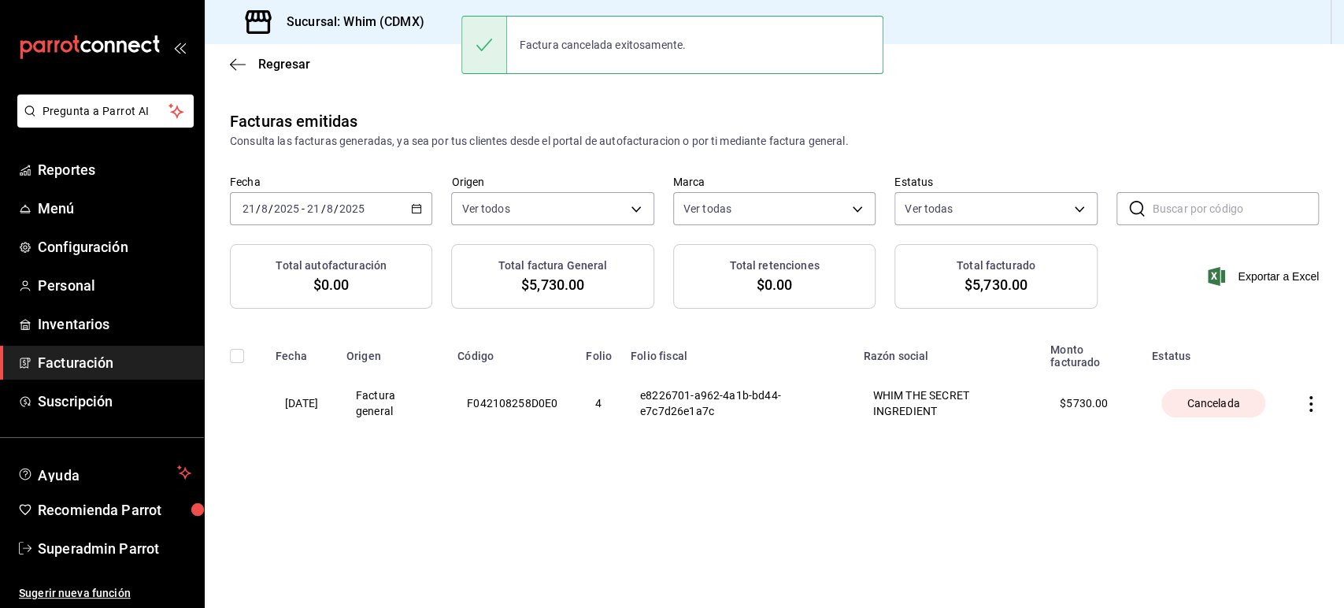
click at [1008, 494] on div "Facturas emitidas Consulta las facturas generadas, ya sea por tus clientes desd…" at bounding box center [774, 304] width 1139 height 391
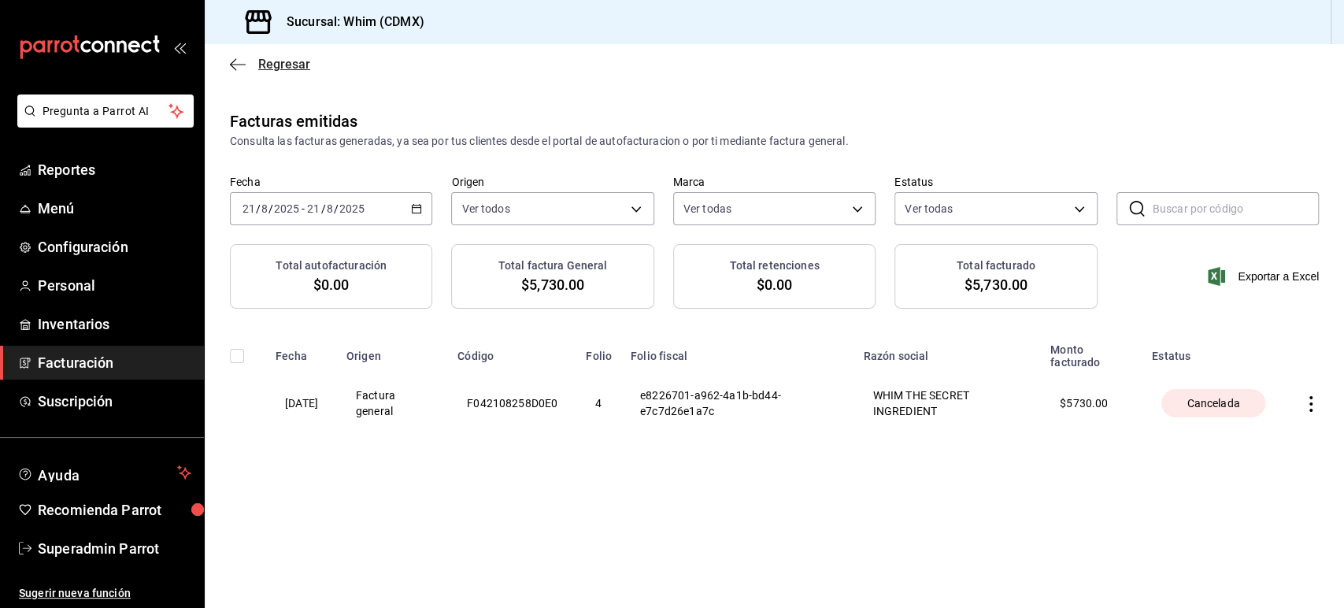
click at [236, 64] on icon "button" at bounding box center [238, 64] width 16 height 1
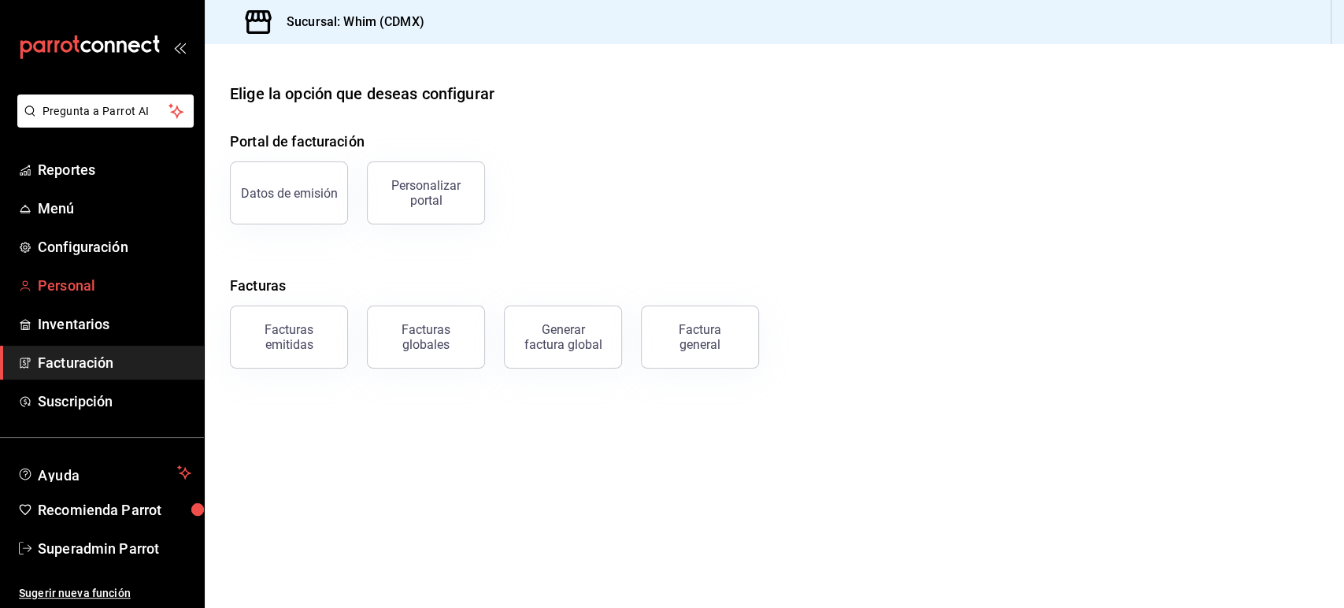
click at [69, 276] on span "Personal" at bounding box center [115, 285] width 154 height 21
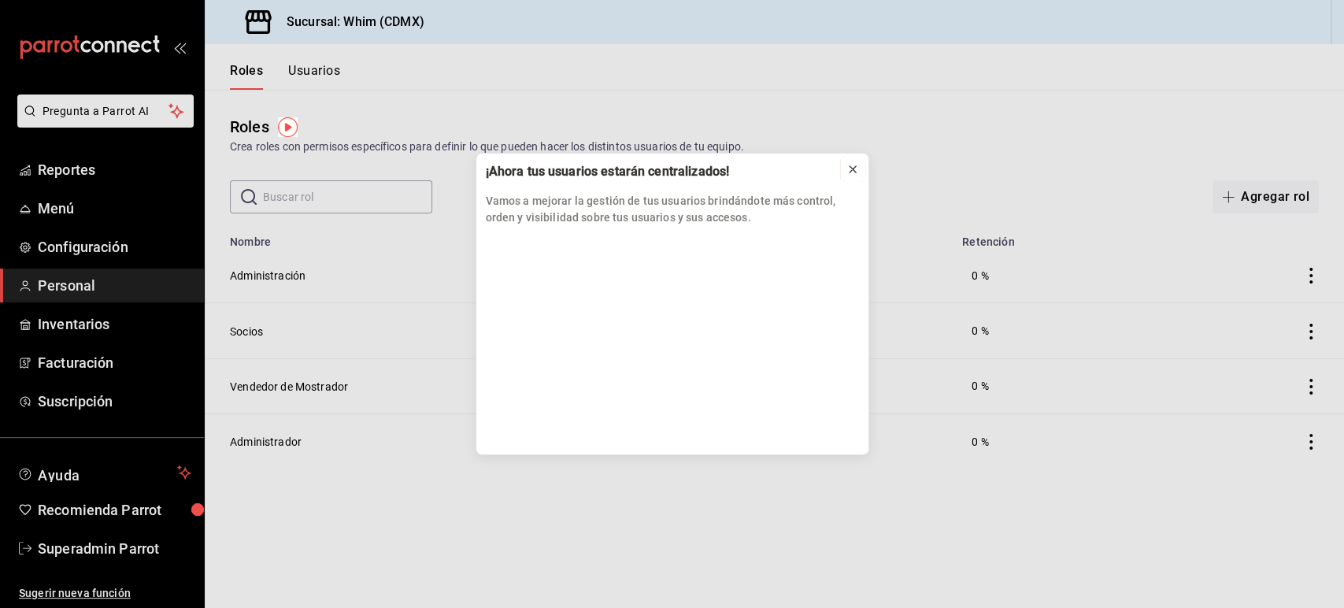
click at [853, 175] on div at bounding box center [852, 169] width 13 height 16
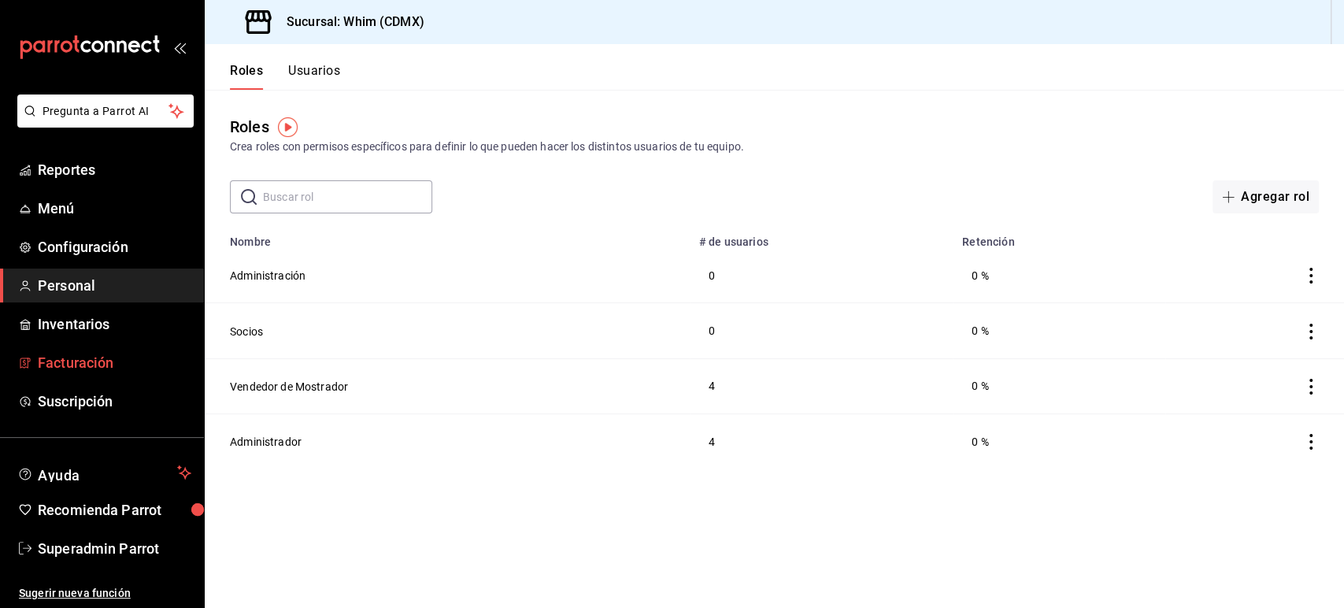
click at [91, 357] on span "Facturación" at bounding box center [115, 362] width 154 height 21
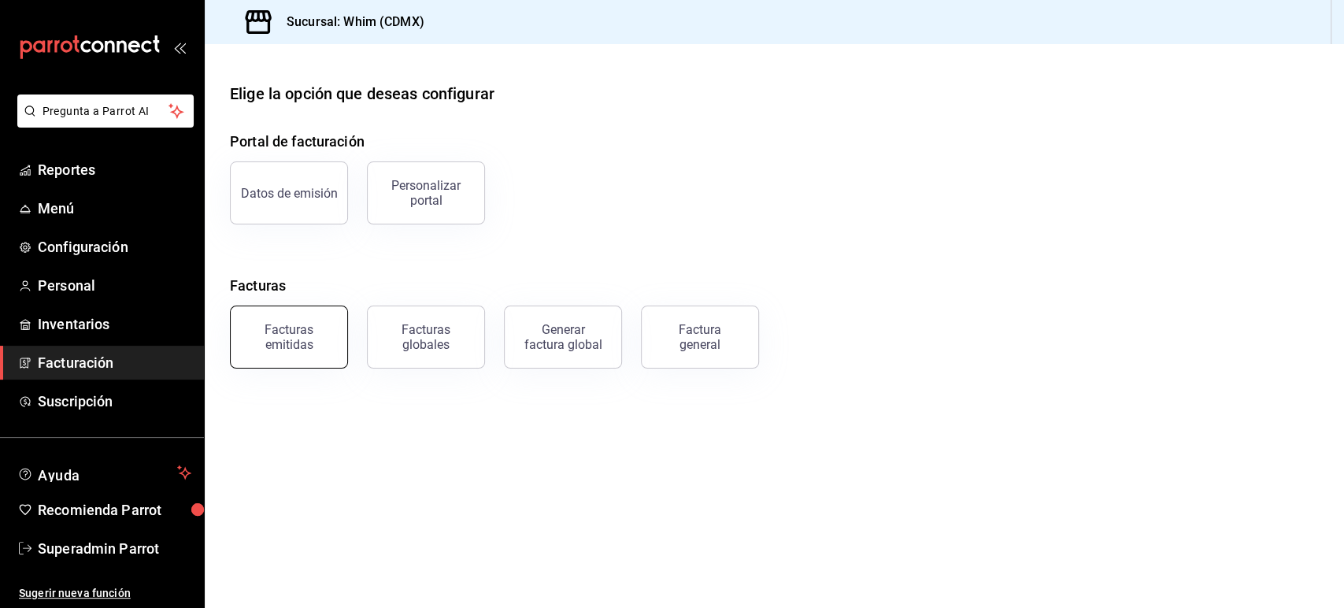
click at [322, 351] on div "Facturas emitidas" at bounding box center [289, 337] width 98 height 30
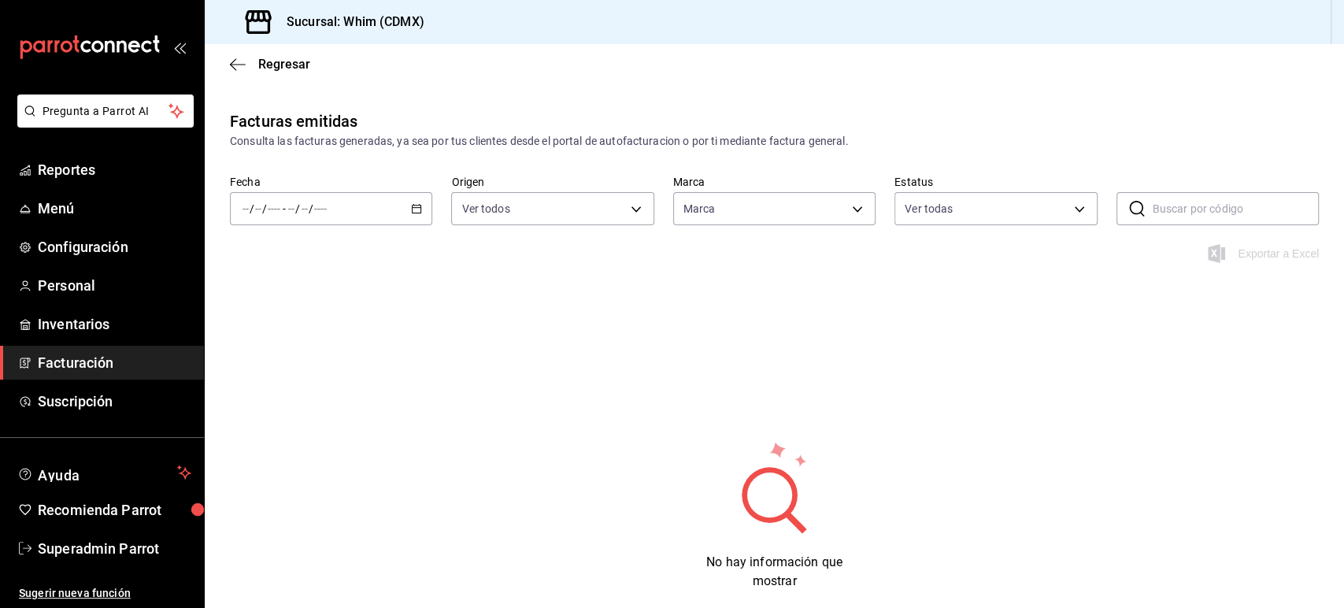
type input "29e4b829-75bc-4c01-81a3-64e24ae3ed98"
click at [411, 215] on div "/ / - / /" at bounding box center [331, 208] width 202 height 33
click at [291, 256] on span "Hoy" at bounding box center [304, 256] width 122 height 17
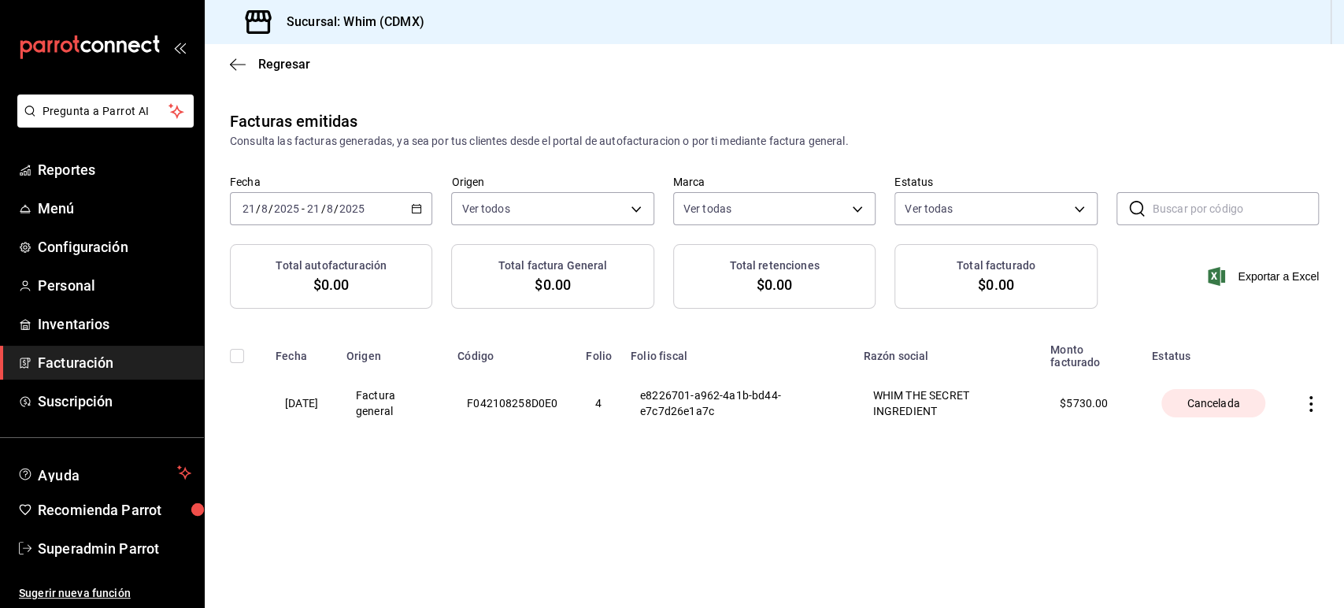
click at [742, 468] on div "Facturas emitidas Consulta las facturas generadas, ya sea por tus clientes desd…" at bounding box center [774, 304] width 1139 height 391
click at [87, 283] on span "Personal" at bounding box center [115, 285] width 154 height 21
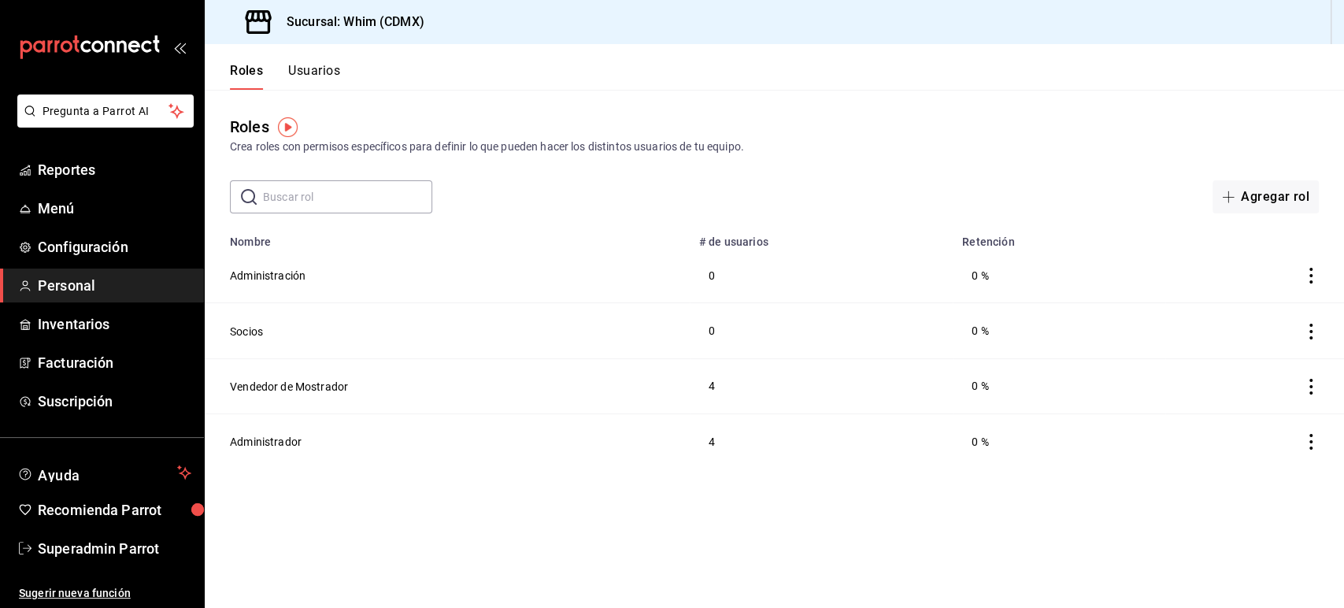
click at [323, 77] on button "Usuarios" at bounding box center [314, 76] width 52 height 27
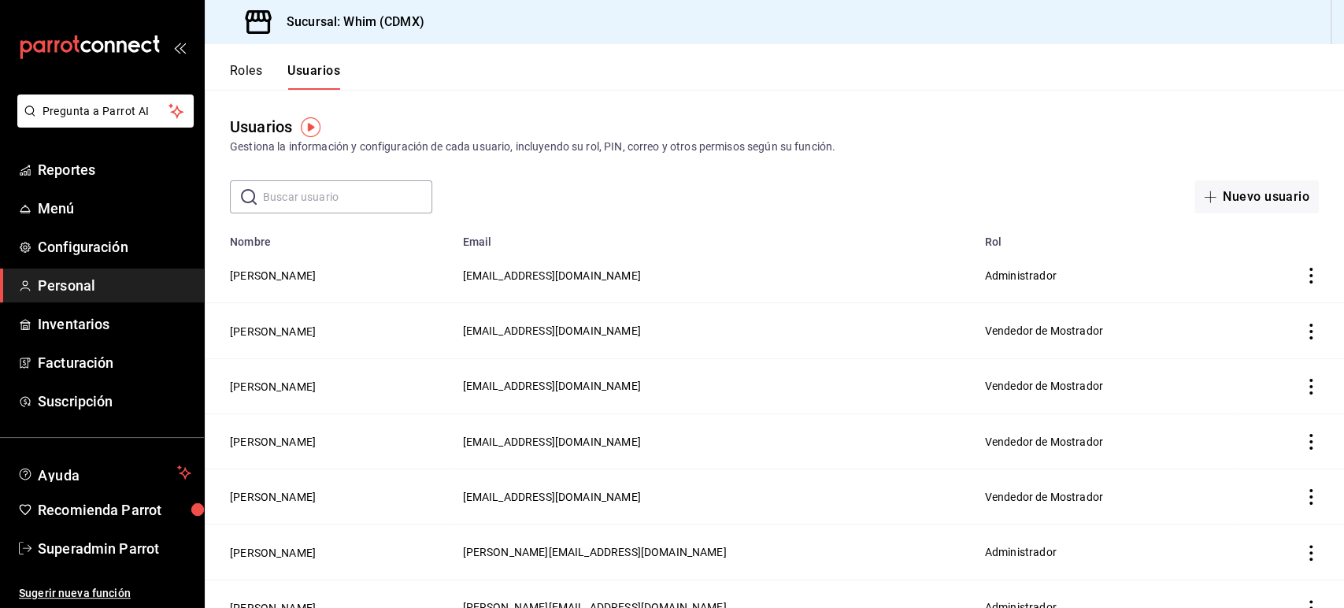
drag, startPoint x: 410, startPoint y: 394, endPoint x: 283, endPoint y: 272, distance: 176.0
click at [283, 272] on button "[PERSON_NAME]" at bounding box center [273, 276] width 86 height 16
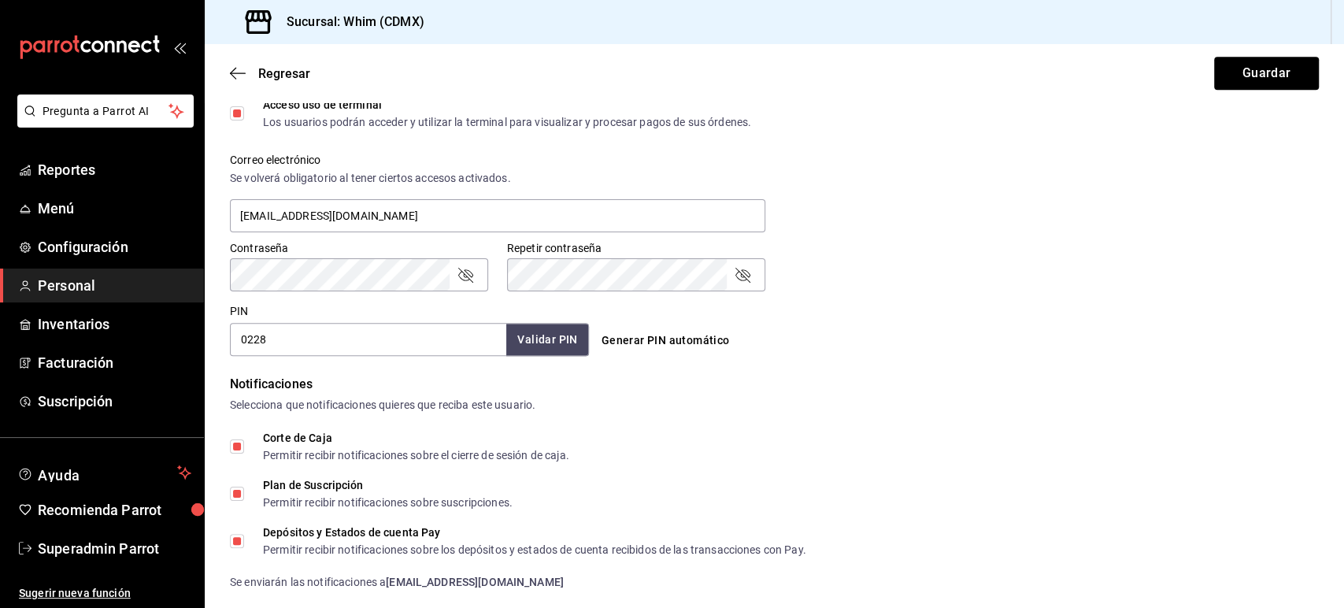
scroll to position [737, 0]
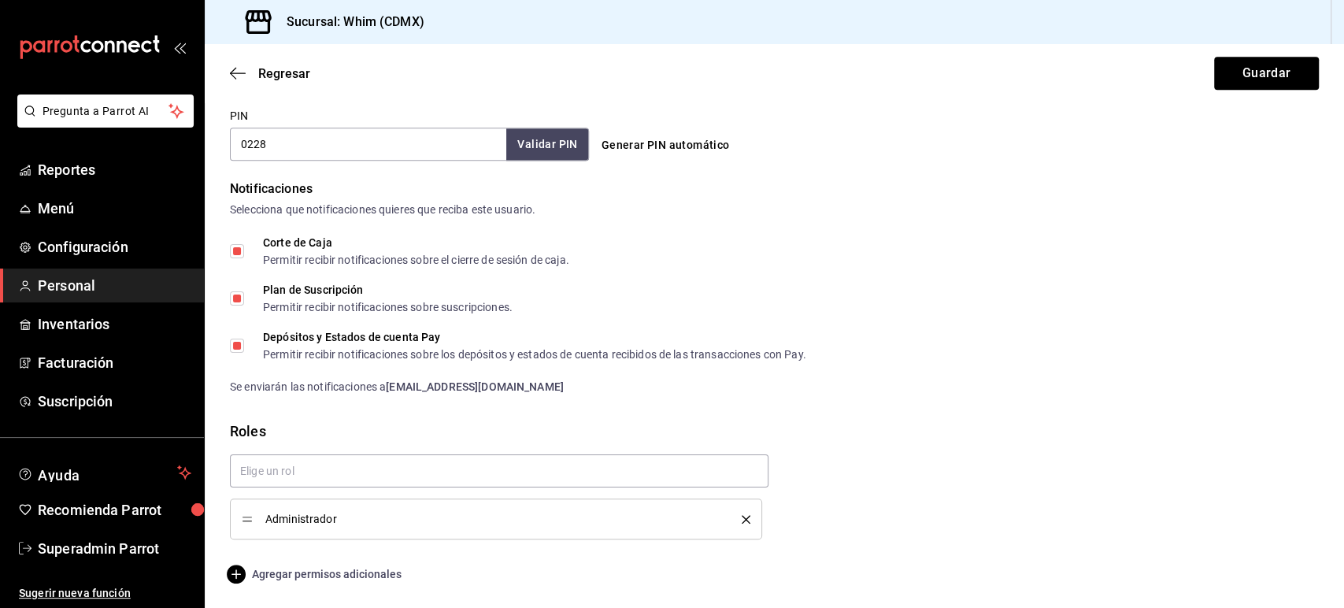
click at [364, 570] on span "Agregar permisos adicionales" at bounding box center [316, 574] width 172 height 19
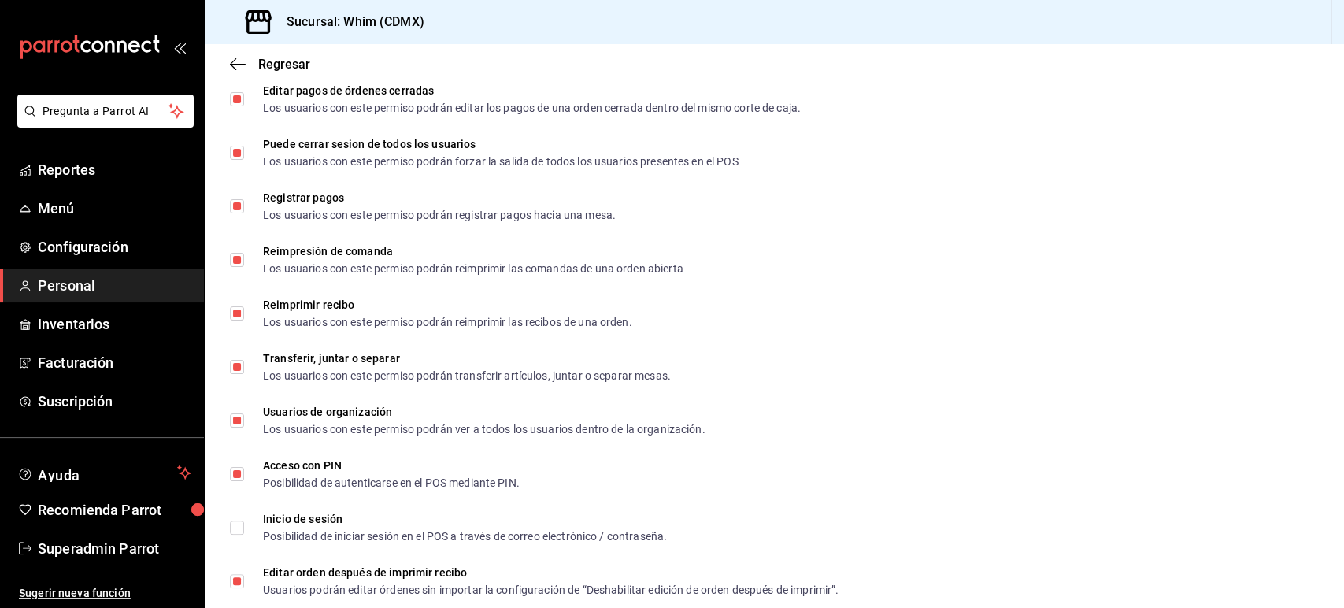
scroll to position [2261, 0]
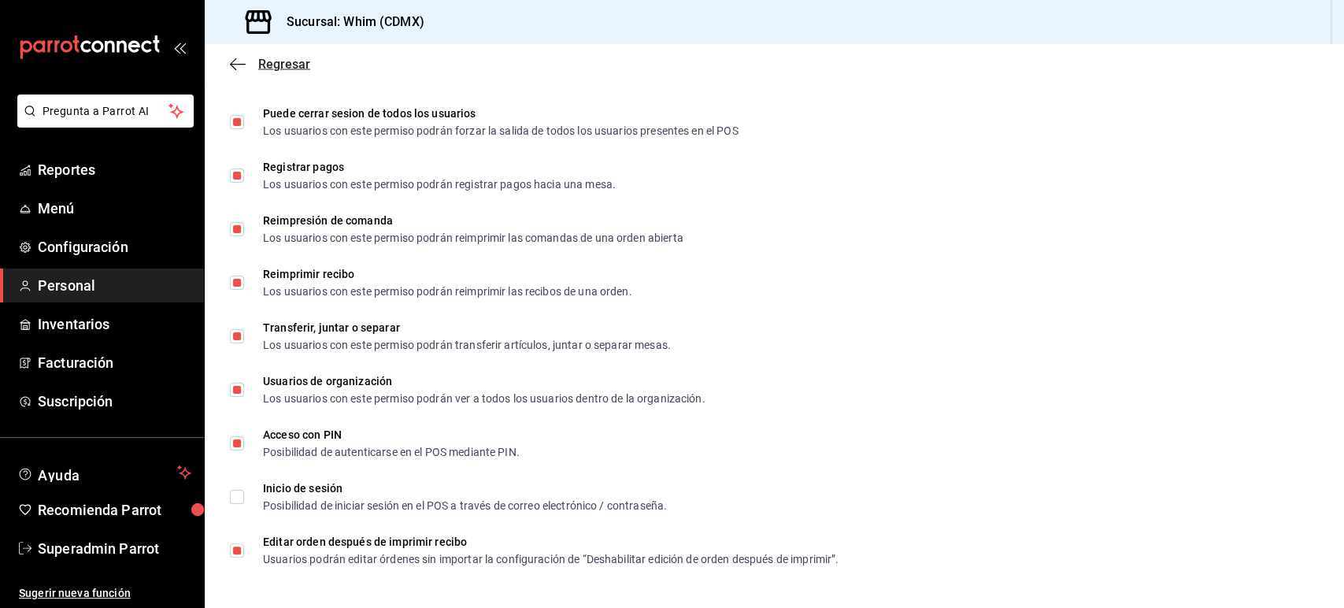
click at [243, 60] on icon "button" at bounding box center [238, 64] width 16 height 14
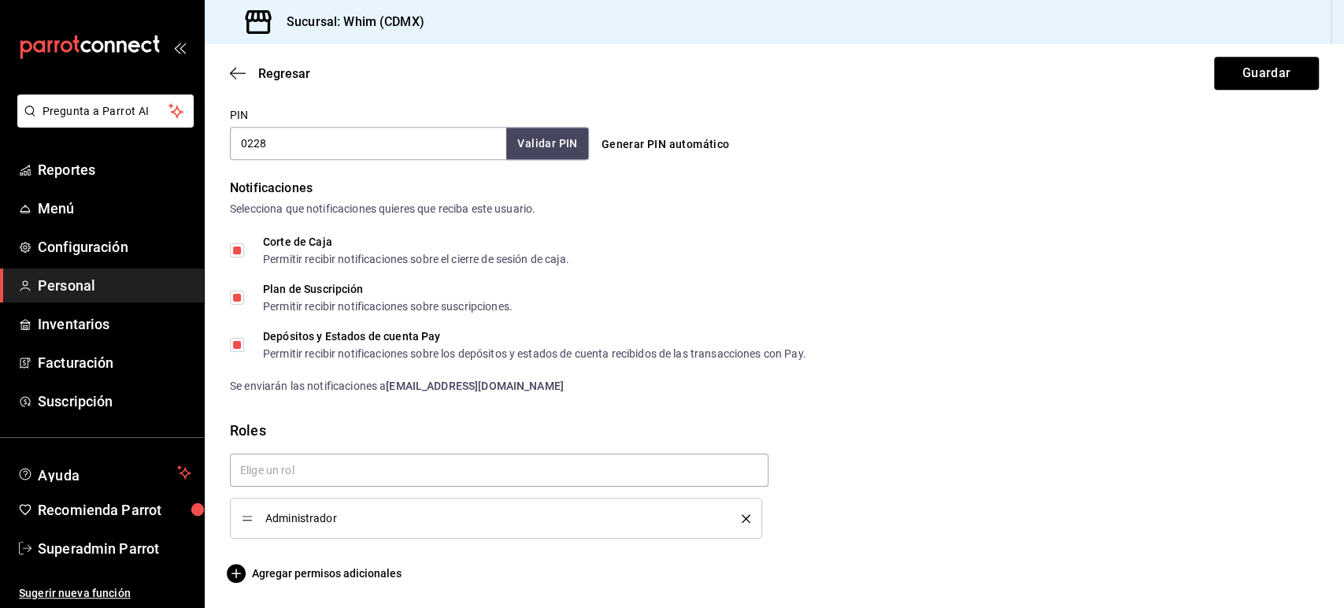
scroll to position [737, 0]
click at [240, 73] on icon "button" at bounding box center [238, 72] width 16 height 1
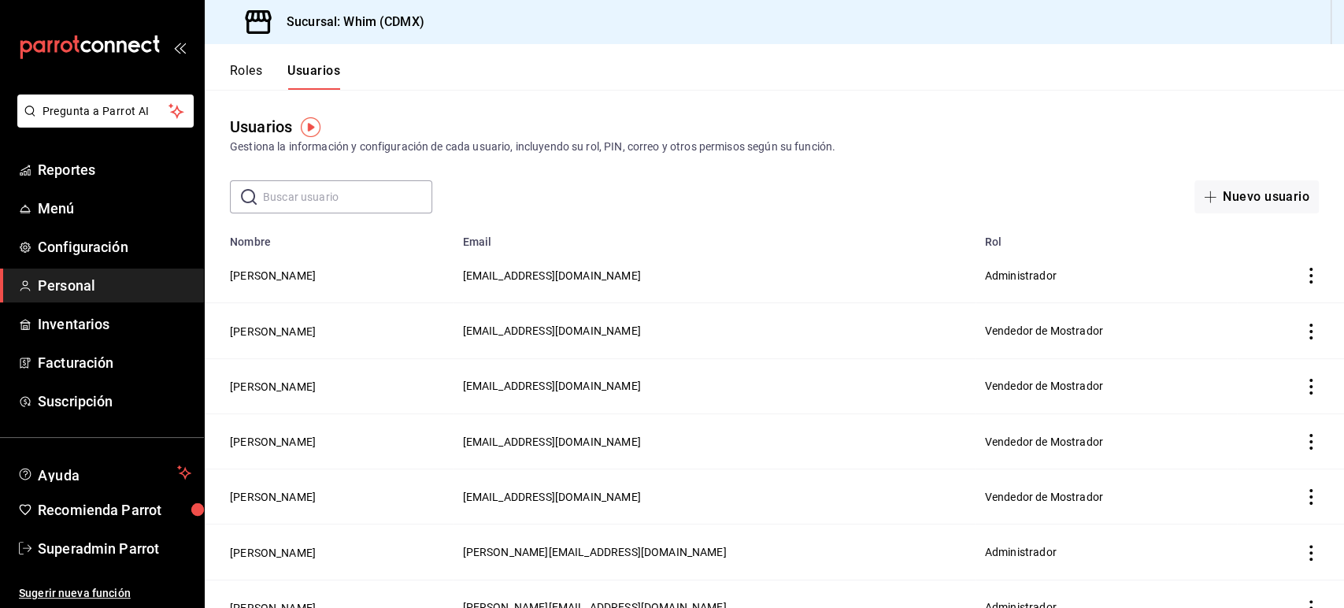
click at [83, 295] on span "Personal" at bounding box center [115, 285] width 154 height 21
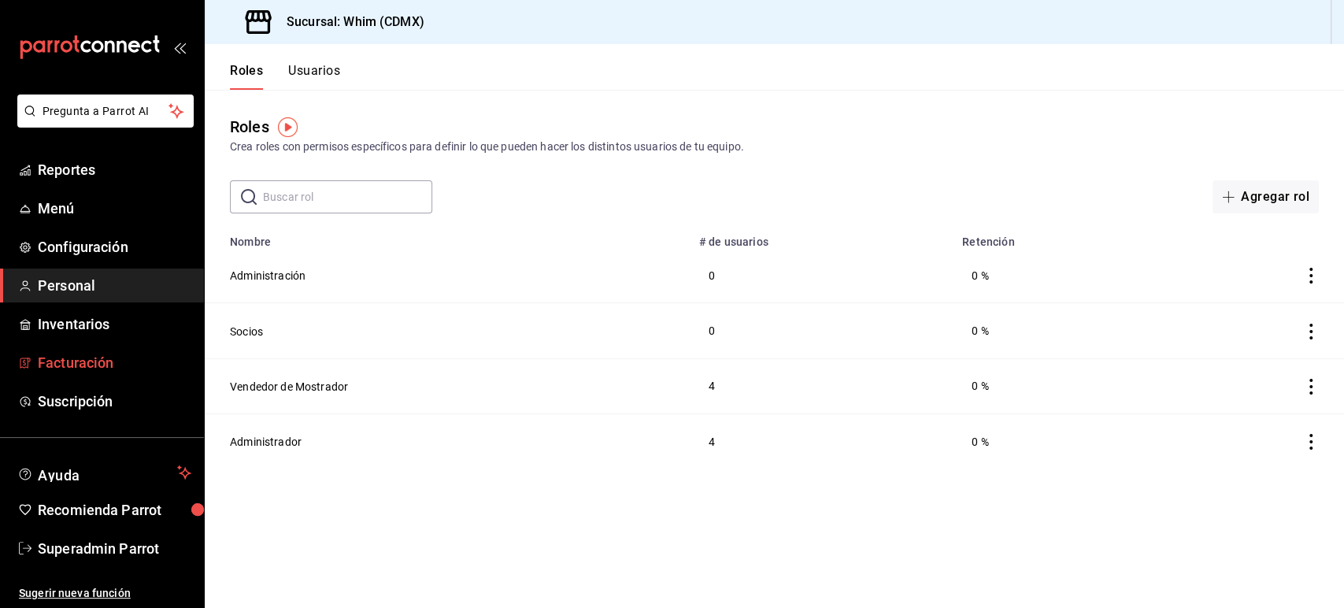
click at [82, 361] on span "Facturación" at bounding box center [115, 362] width 154 height 21
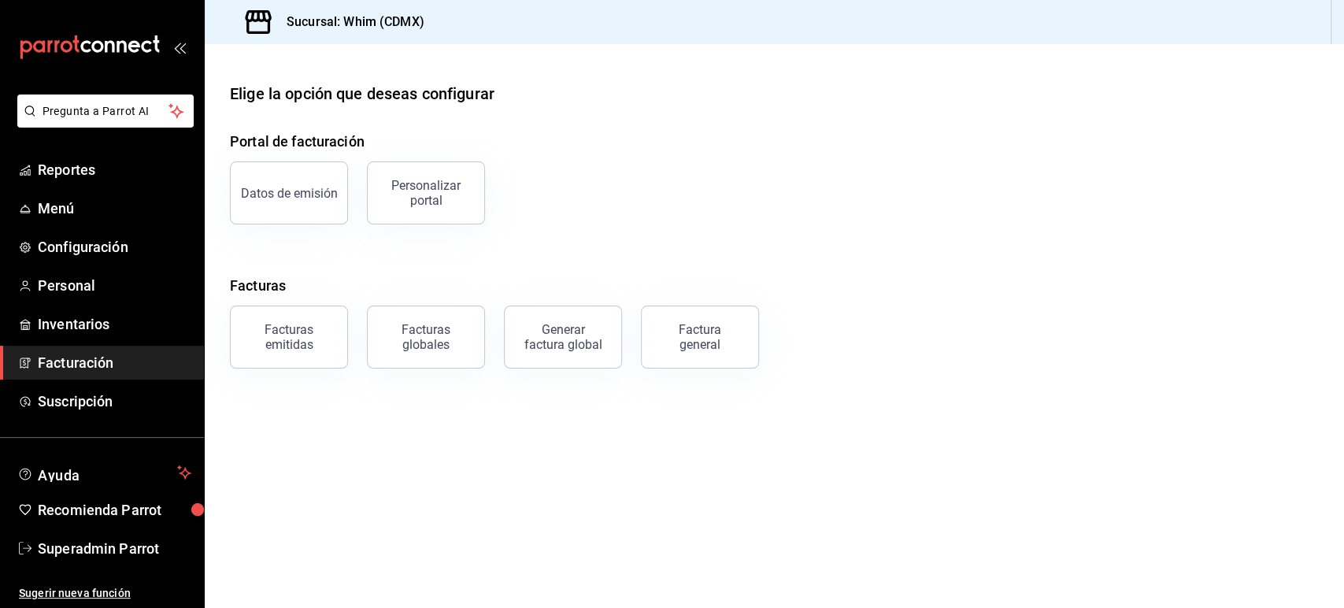
click at [346, 471] on main "Elige la opción que deseas configurar Portal de facturación Datos de emisión Pe…" at bounding box center [774, 326] width 1139 height 564
click at [298, 323] on div "Facturas emitidas" at bounding box center [289, 337] width 98 height 30
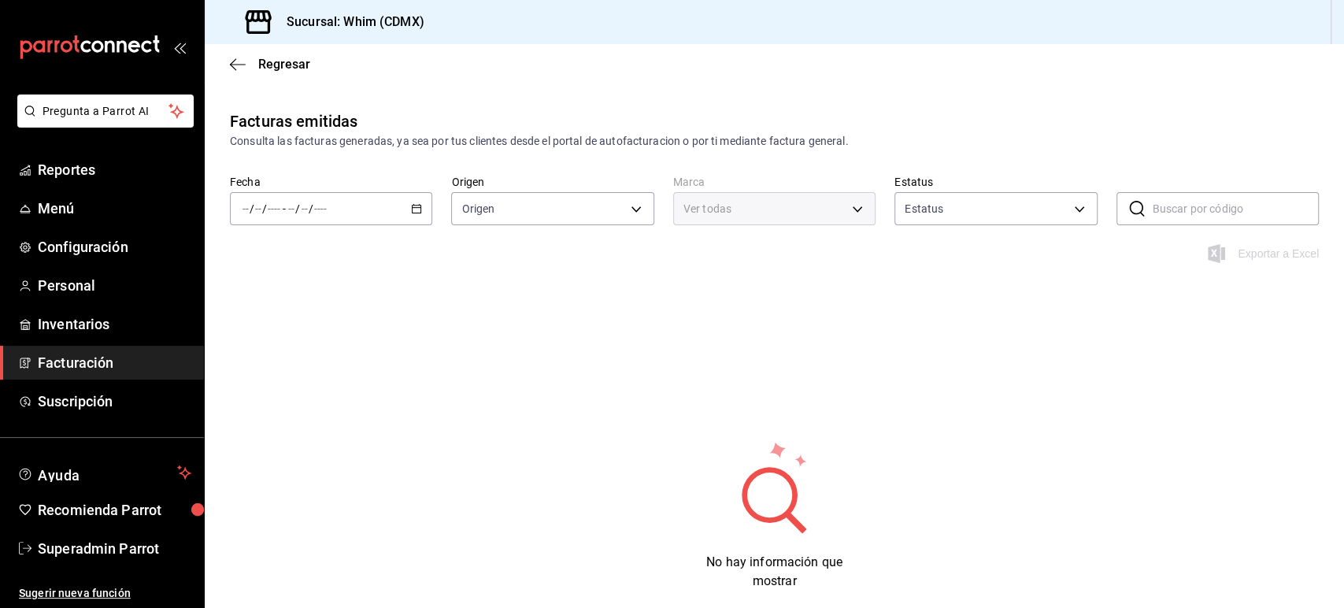
type input "ORDER_INVOICE,GENERAL_INVOICE"
type input "ACTIVE,PENDING_CANCELLATION,CANCELLED,PRE_CANCELLED"
type input "29e4b829-75bc-4c01-81a3-64e24ae3ed98"
click at [985, 65] on div "Regresar" at bounding box center [774, 64] width 1139 height 40
